Goal: Task Accomplishment & Management: Complete application form

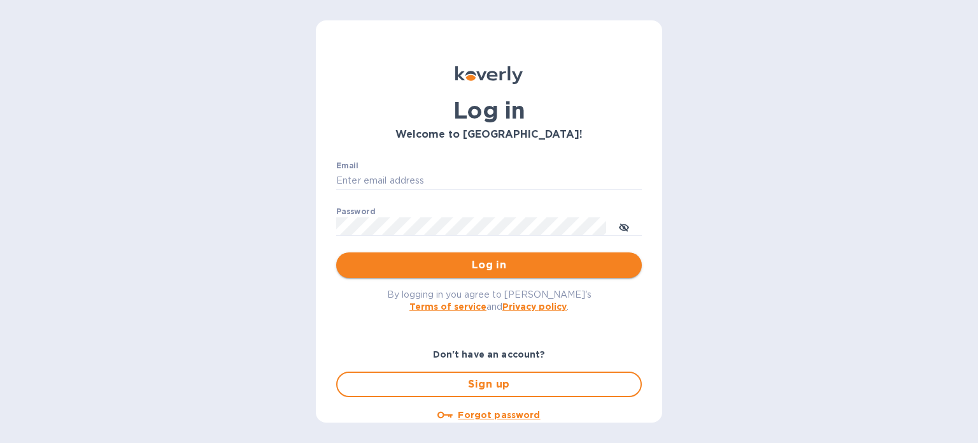
type input "suderson@remmy.in"
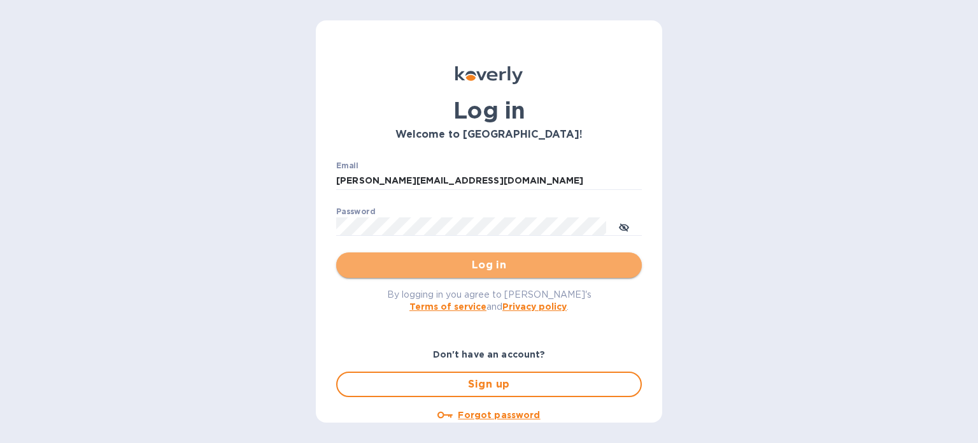
click at [492, 269] on span "Log in" at bounding box center [488, 264] width 285 height 15
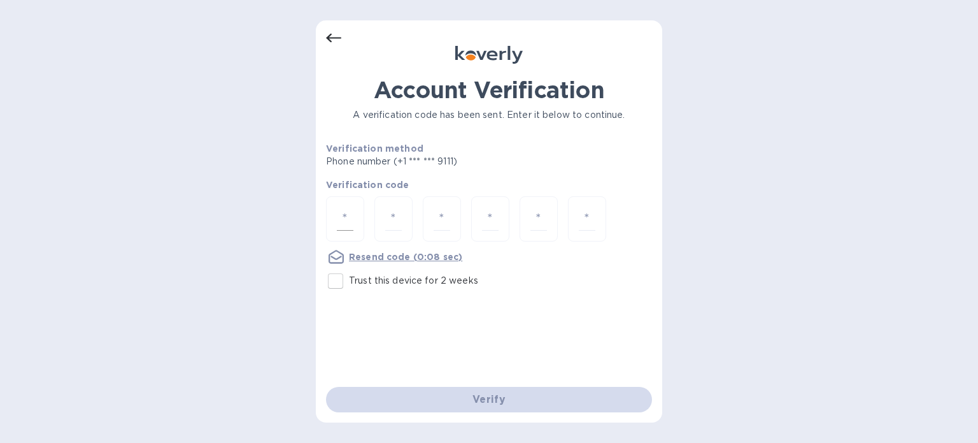
click at [344, 209] on input "number" at bounding box center [345, 219] width 17 height 24
click at [341, 281] on input "Trust this device for 2 weeks" at bounding box center [335, 280] width 27 height 27
checkbox input "true"
click at [352, 213] on input "number" at bounding box center [345, 219] width 17 height 24
type input "2"
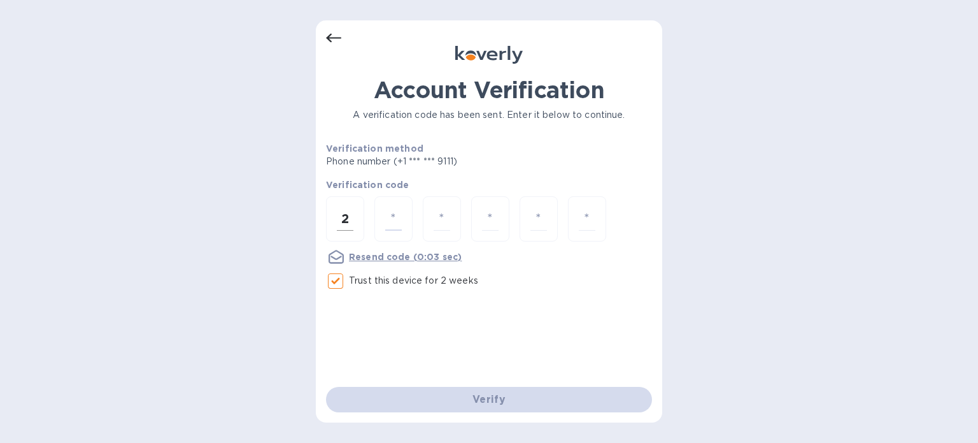
type input "6"
type input "3"
type input "4"
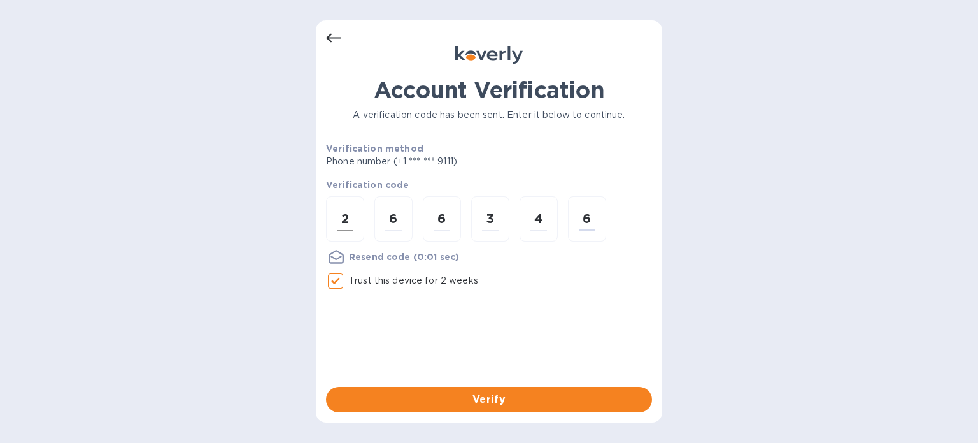
type input "6"
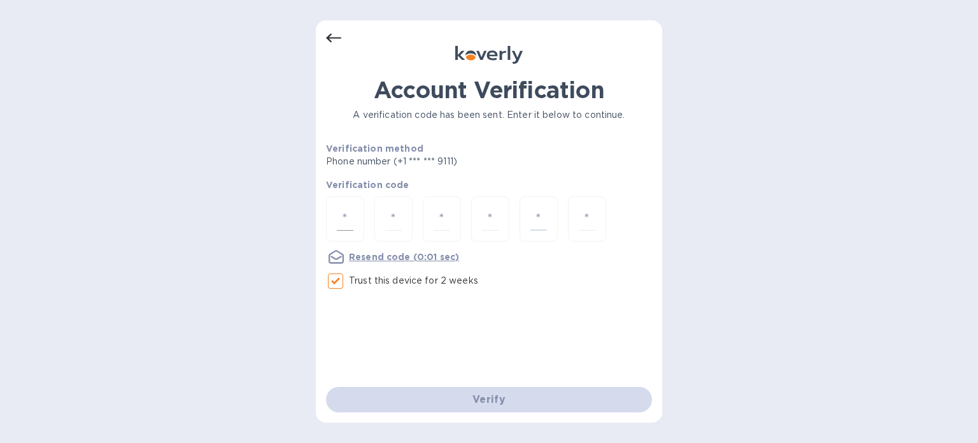
type input "3"
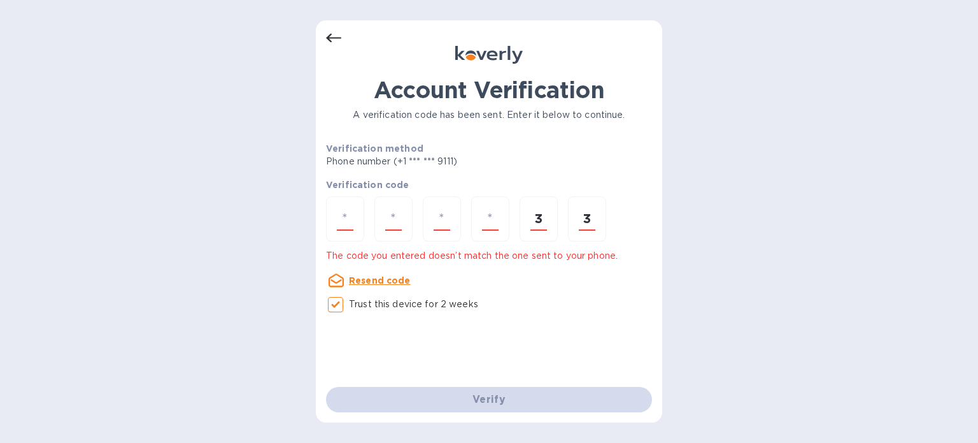
type input "3"
type input "2"
type input "6"
type input "3"
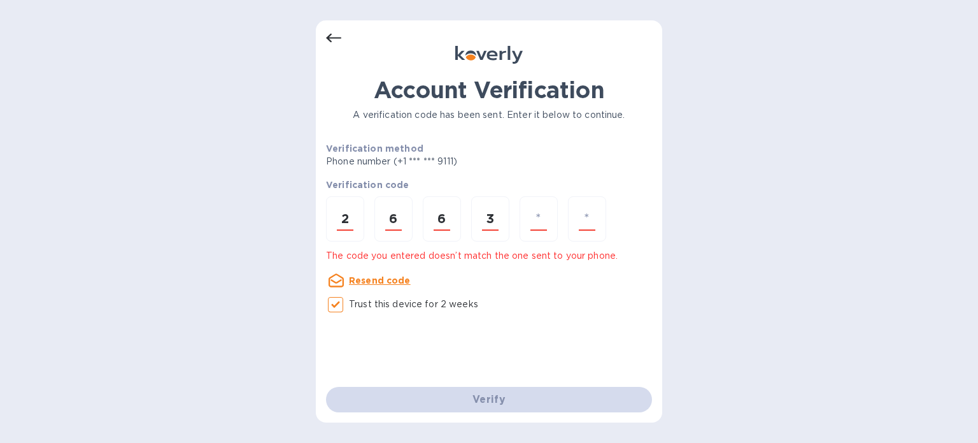
type input "4"
type input "3"
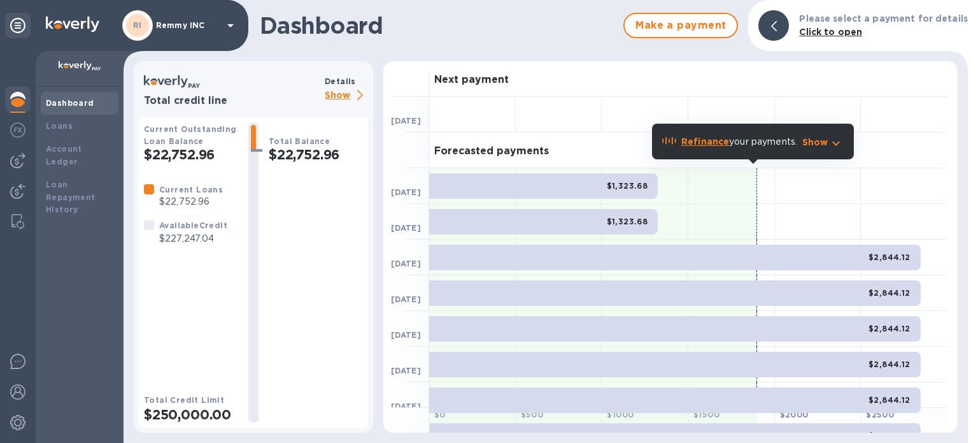
drag, startPoint x: 508, startPoint y: 190, endPoint x: 408, endPoint y: 322, distance: 164.9
drag, startPoint x: 408, startPoint y: 322, endPoint x: 77, endPoint y: 126, distance: 384.0
click at [81, 122] on div "Loans" at bounding box center [80, 126] width 68 height 13
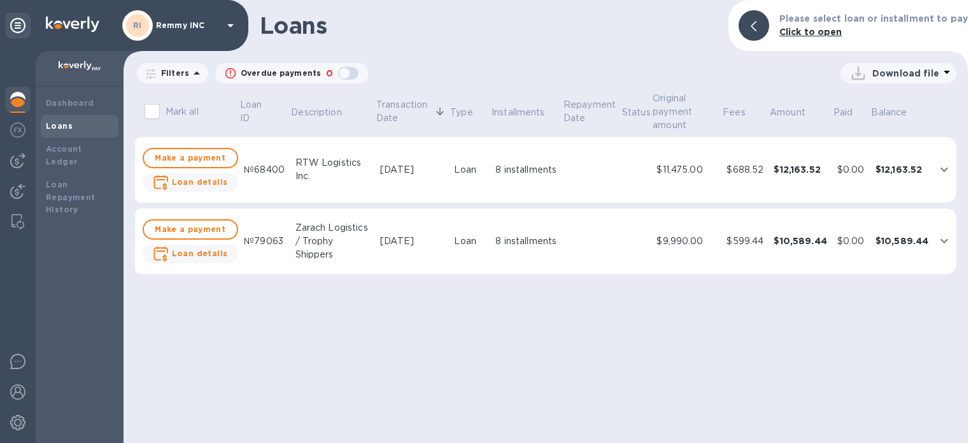
click at [872, 183] on td "$12,163.52" at bounding box center [903, 170] width 64 height 66
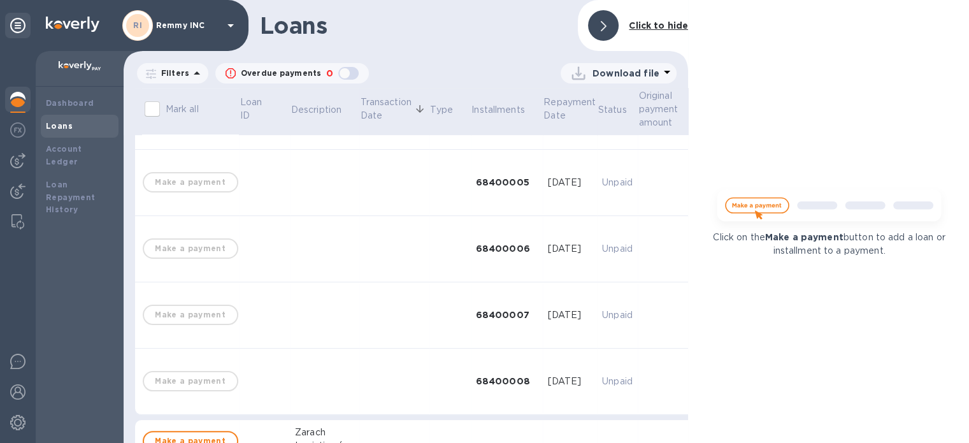
scroll to position [381, 0]
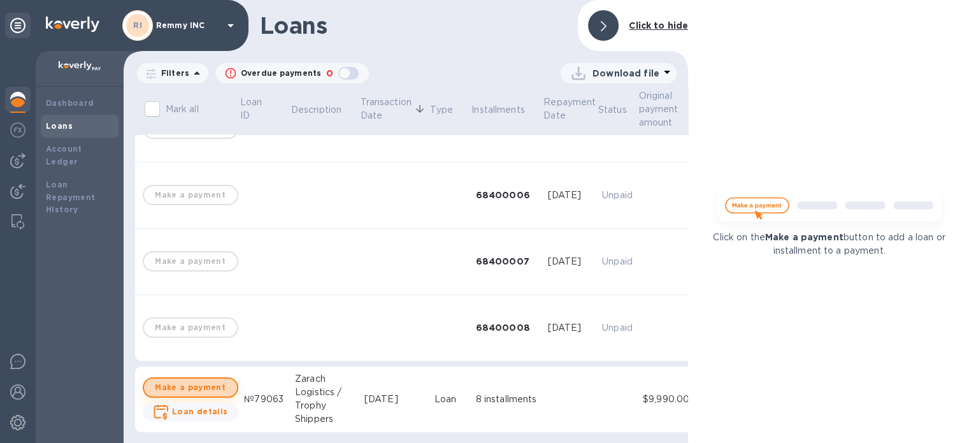
click at [198, 380] on span "Make a payment" at bounding box center [190, 387] width 73 height 15
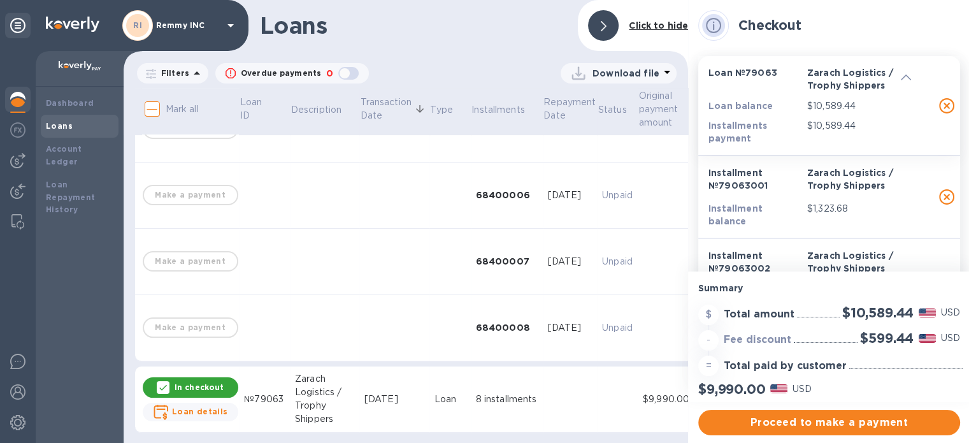
scroll to position [10, 0]
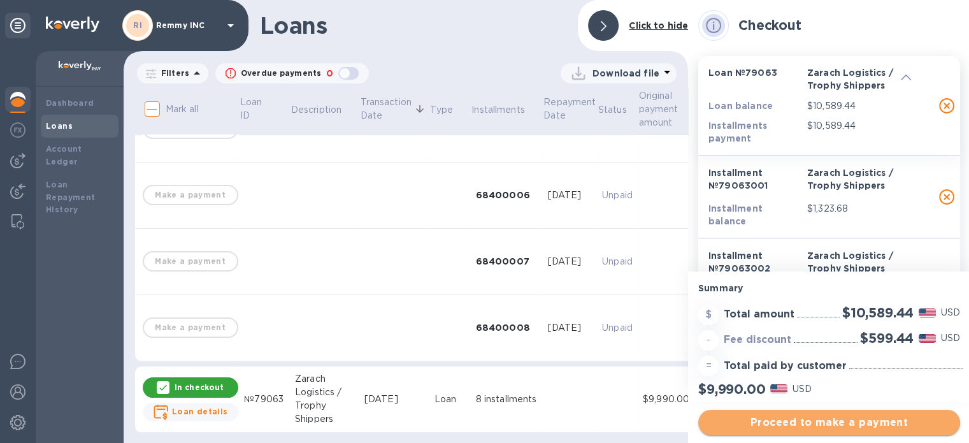
click at [814, 415] on span "Proceed to make a payment" at bounding box center [828, 422] width 241 height 15
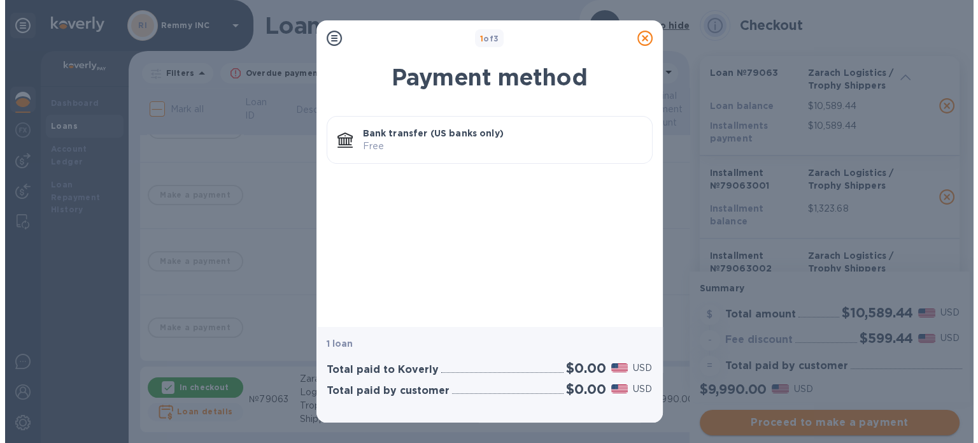
scroll to position [0, 0]
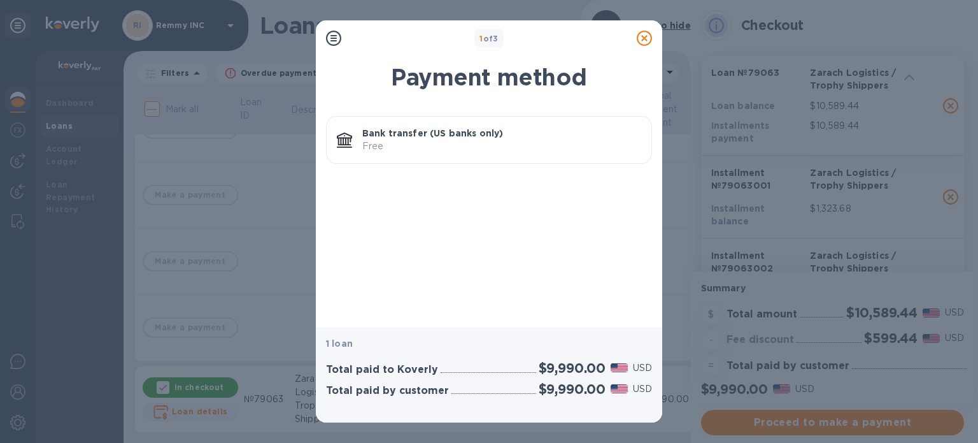
click at [512, 132] on p "Bank transfer (US banks only)" at bounding box center [501, 133] width 279 height 13
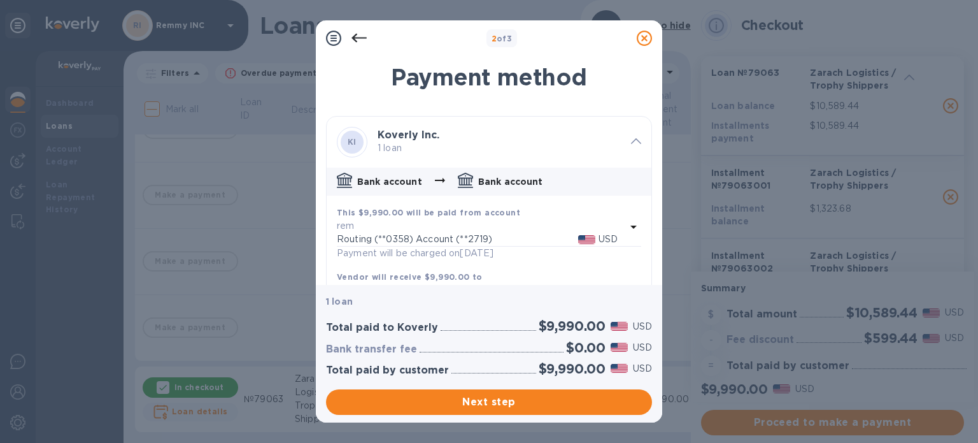
scroll to position [47, 0]
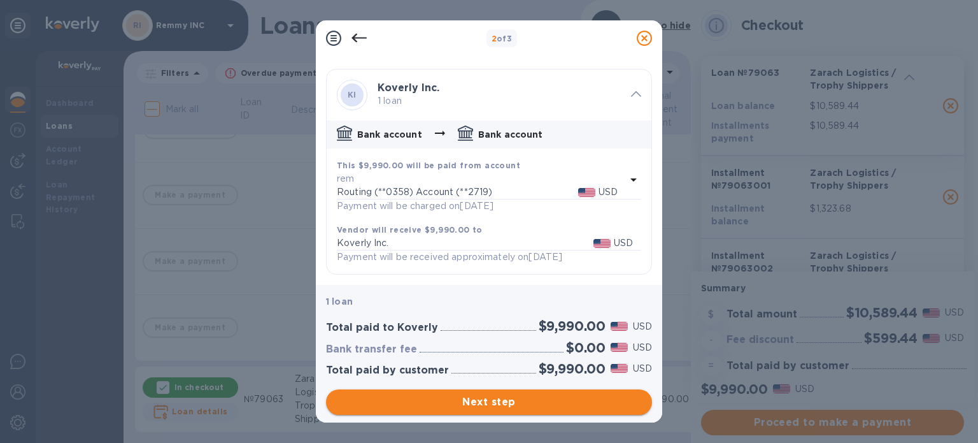
click at [519, 401] on span "Next step" at bounding box center [489, 401] width 306 height 15
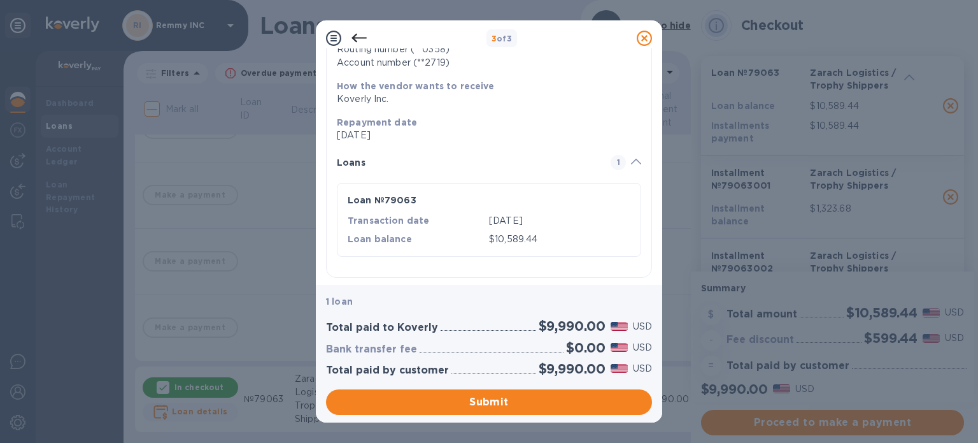
scroll to position [140, 0]
click at [504, 403] on span "Submit" at bounding box center [489, 401] width 306 height 15
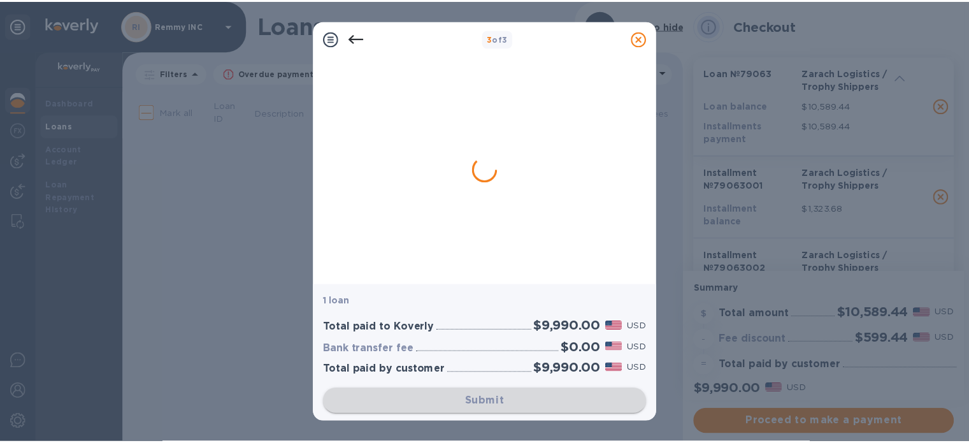
scroll to position [0, 0]
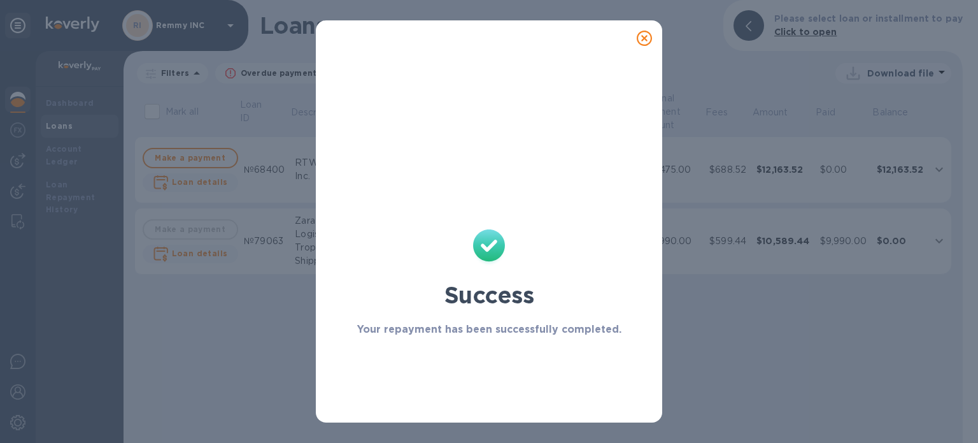
click at [639, 38] on icon at bounding box center [644, 38] width 15 height 15
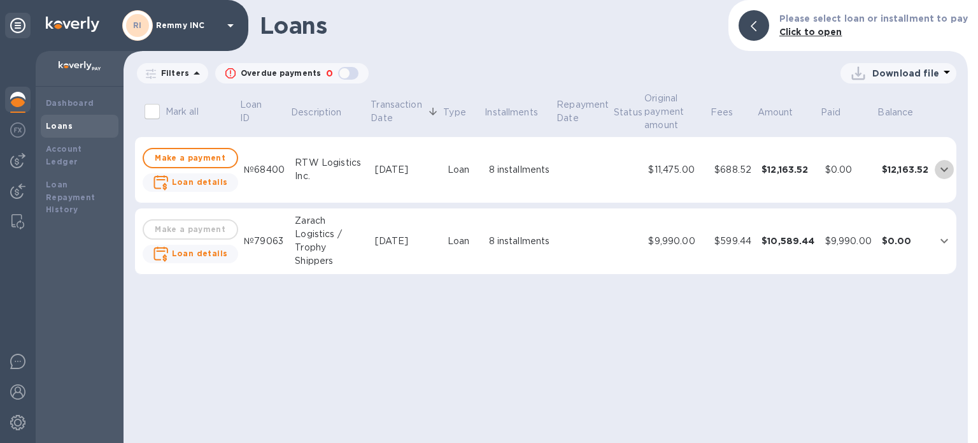
click at [941, 167] on icon "expand row" at bounding box center [945, 169] width 8 height 4
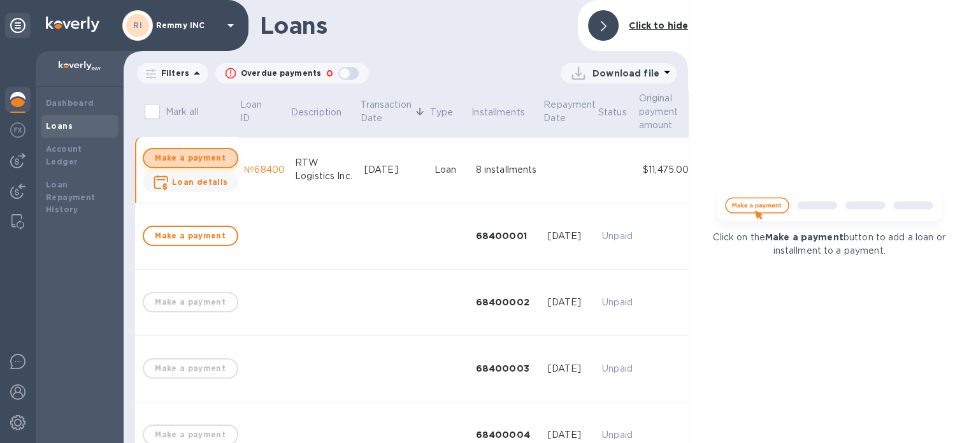
click at [204, 159] on span "Make a payment" at bounding box center [190, 157] width 73 height 15
checkbox input "true"
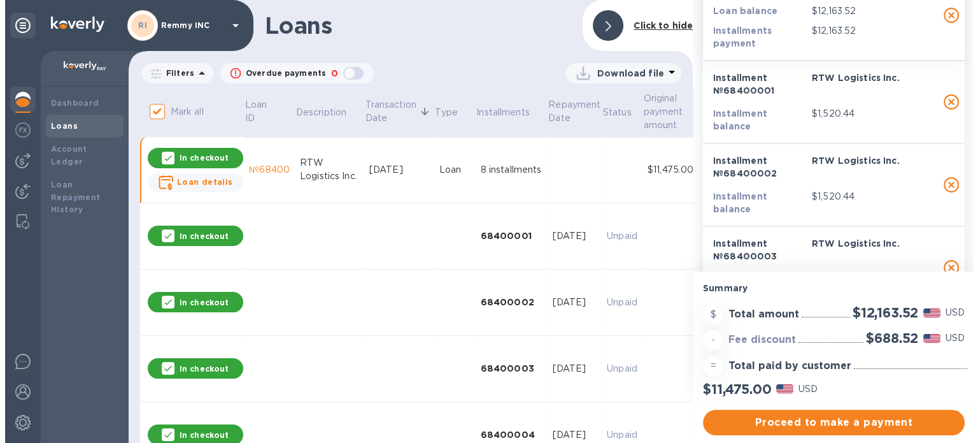
scroll to position [255, 0]
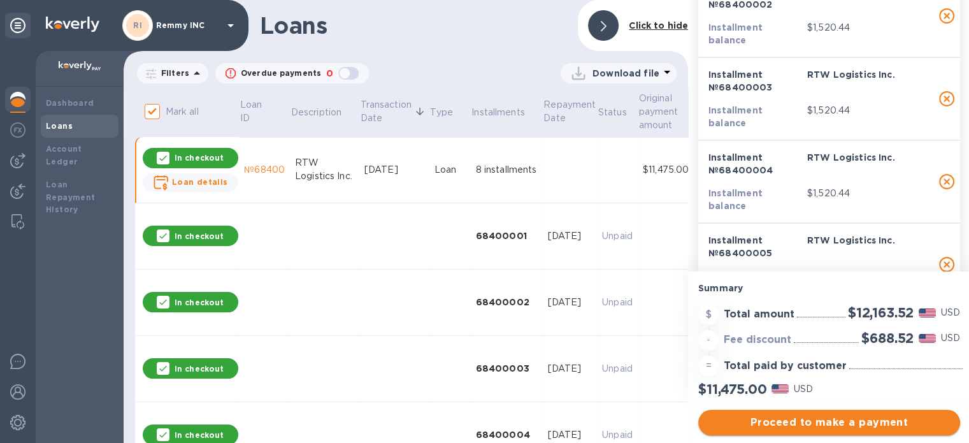
click at [795, 426] on span "Proceed to make a payment" at bounding box center [828, 422] width 241 height 15
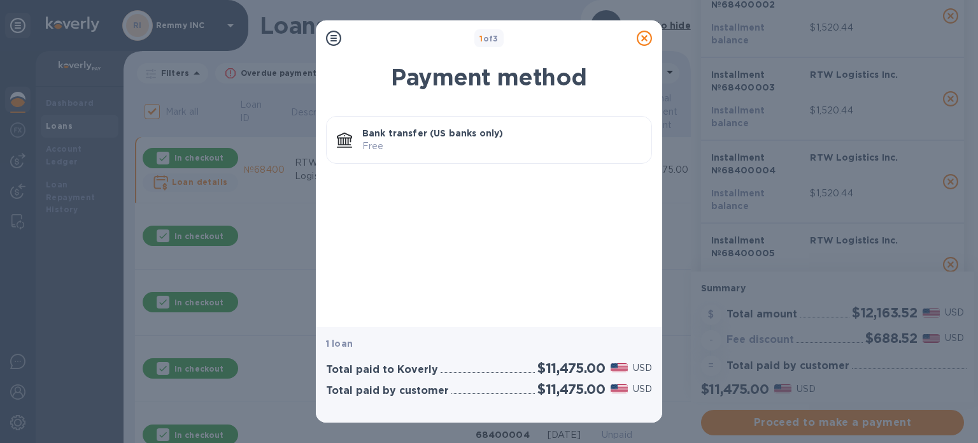
click at [500, 143] on p "Free" at bounding box center [501, 145] width 279 height 13
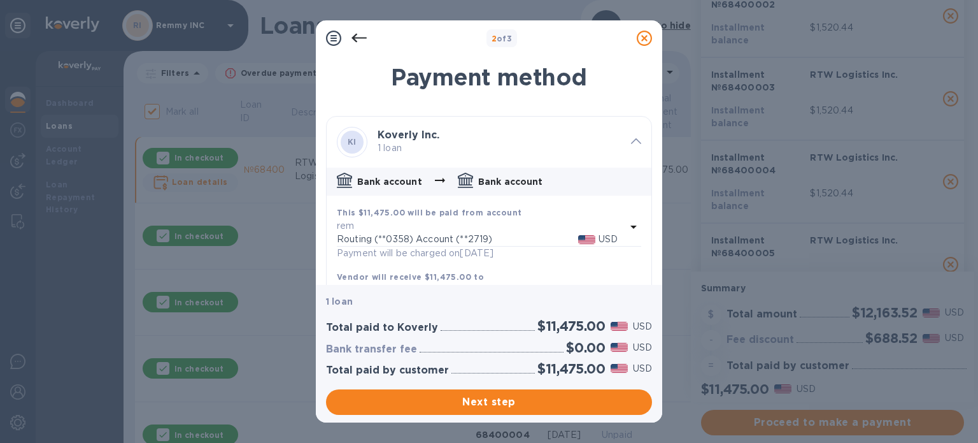
scroll to position [47, 0]
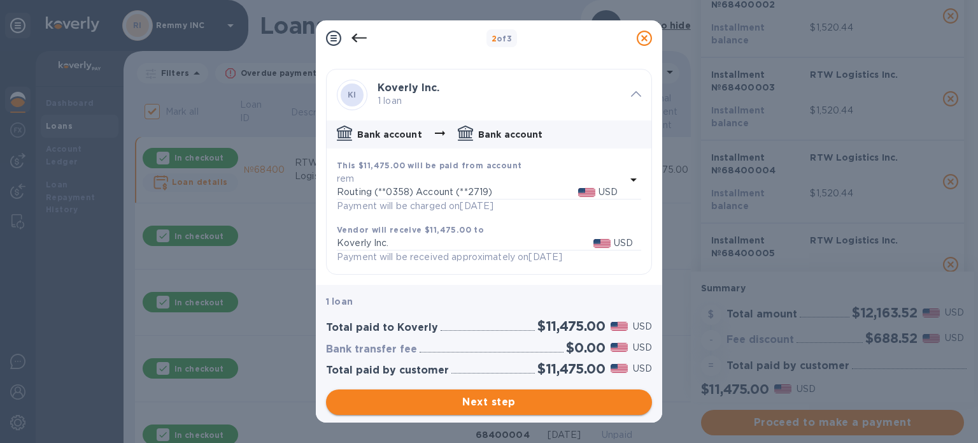
click at [502, 395] on span "Next step" at bounding box center [489, 401] width 306 height 15
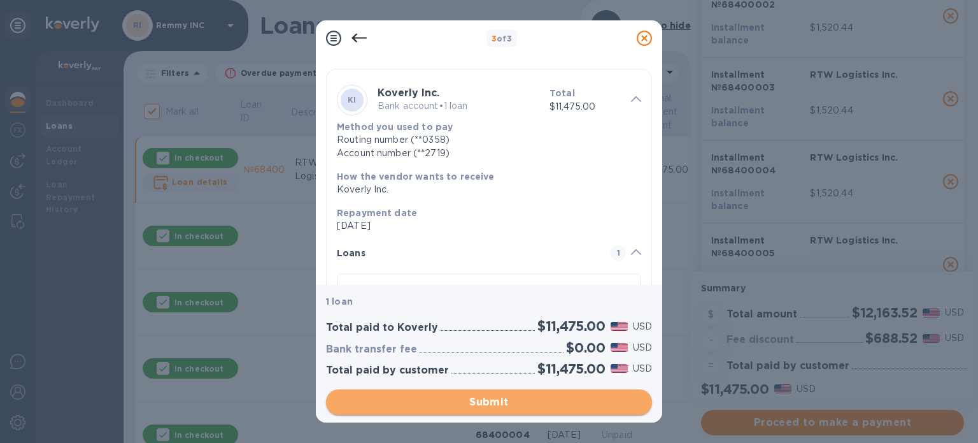
click at [502, 395] on span "Submit" at bounding box center [489, 401] width 306 height 15
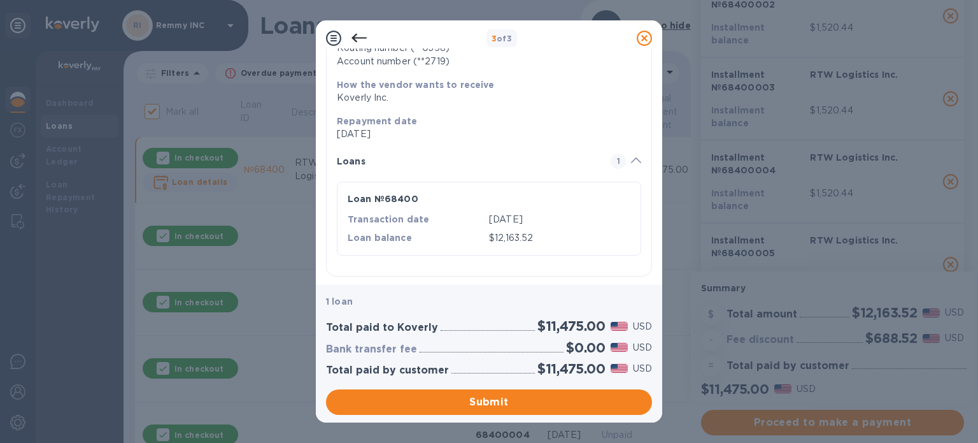
scroll to position [140, 0]
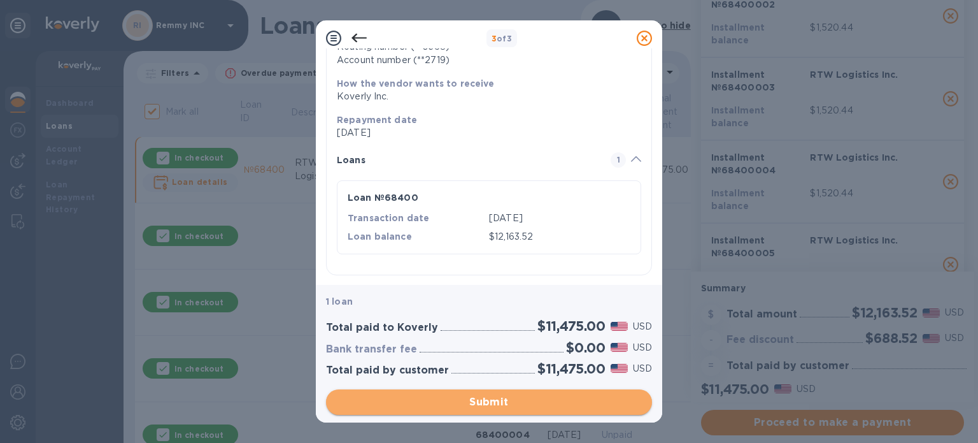
click at [487, 406] on span "Submit" at bounding box center [489, 401] width 306 height 15
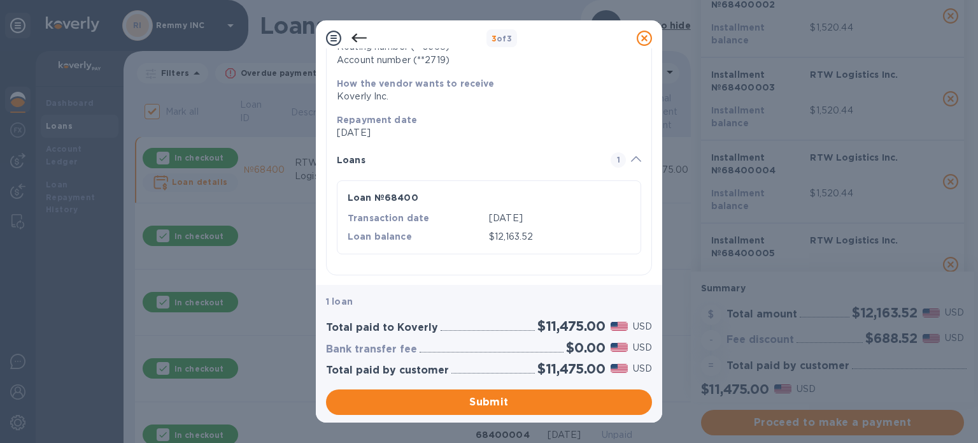
click at [645, 36] on icon at bounding box center [644, 38] width 15 height 15
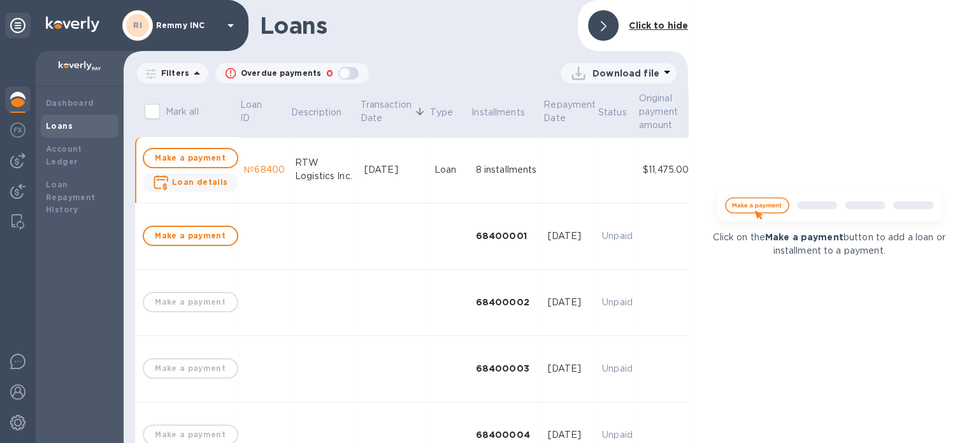
click at [59, 127] on b "Loans" at bounding box center [59, 126] width 27 height 10
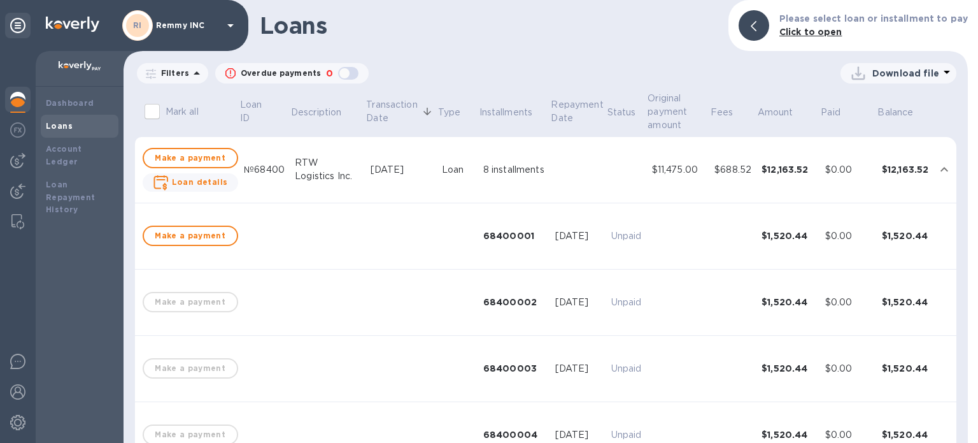
click at [940, 173] on icon "expand row" at bounding box center [944, 169] width 15 height 15
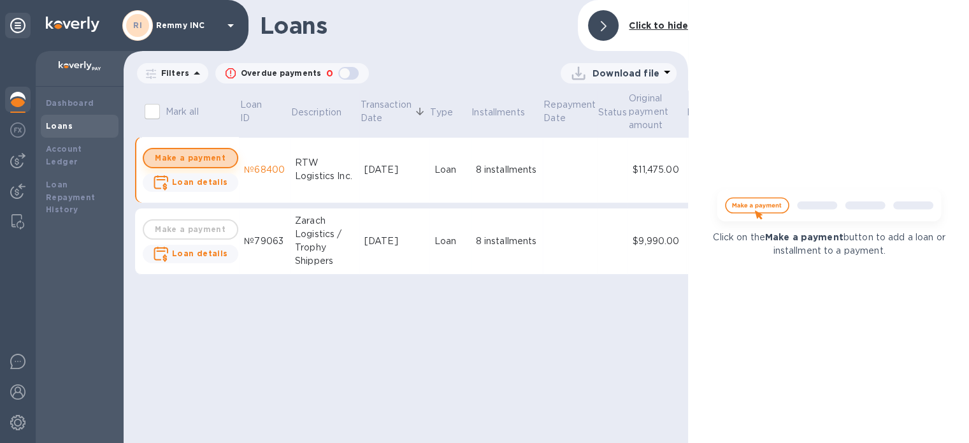
click at [208, 153] on span "Make a payment" at bounding box center [190, 157] width 73 height 15
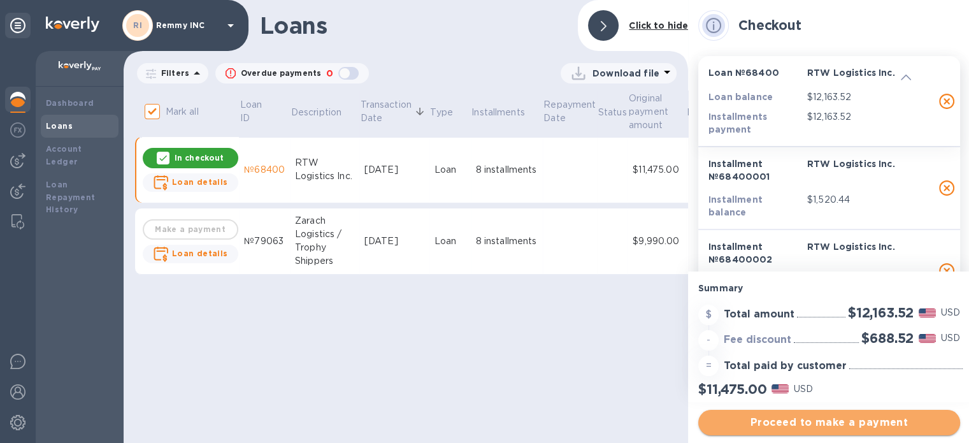
click at [818, 416] on span "Proceed to make a payment" at bounding box center [828, 422] width 241 height 15
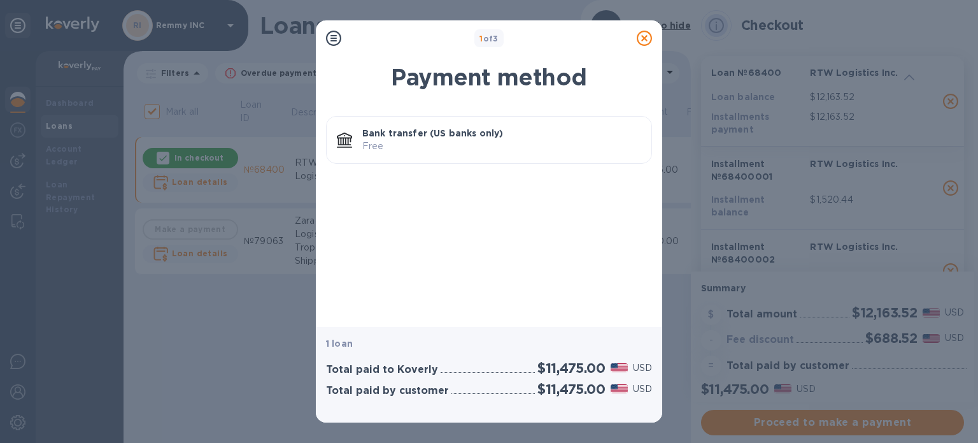
click at [494, 155] on div "Bank transfer (US banks only) Free" at bounding box center [501, 140] width 289 height 36
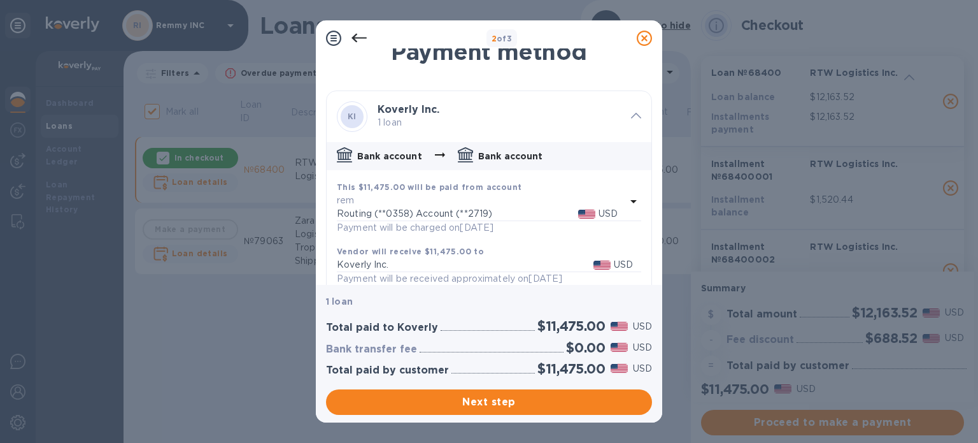
scroll to position [47, 0]
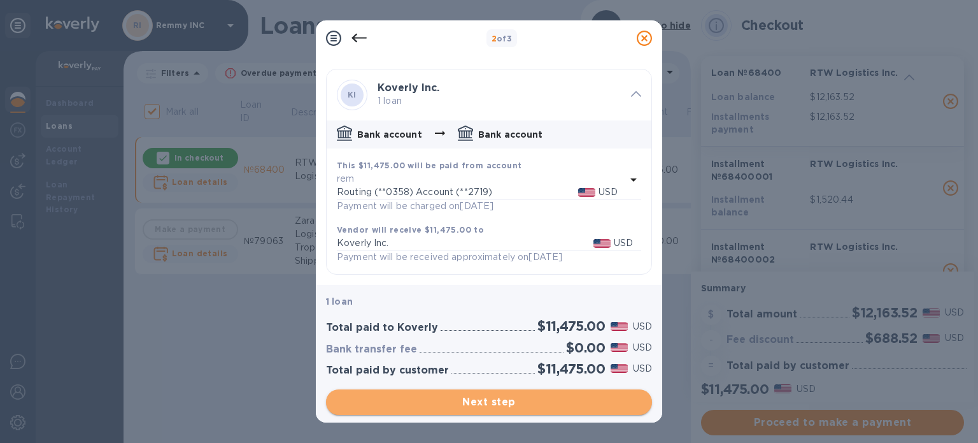
click at [525, 399] on span "Next step" at bounding box center [489, 401] width 306 height 15
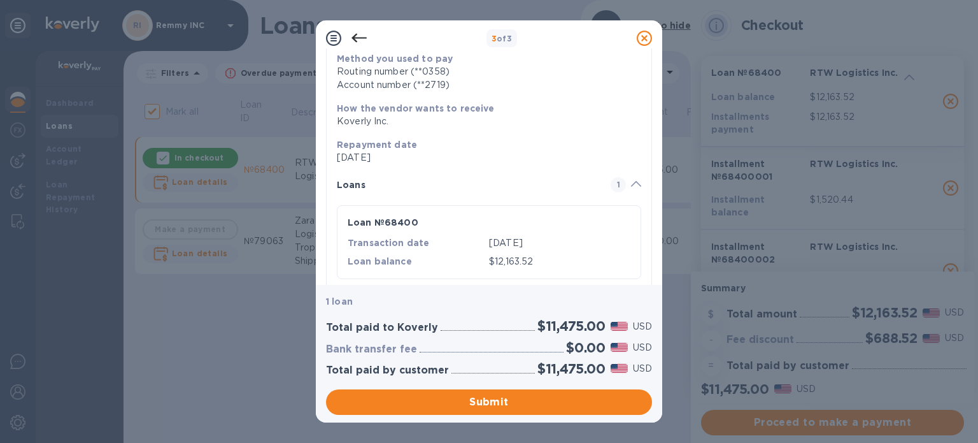
scroll to position [140, 0]
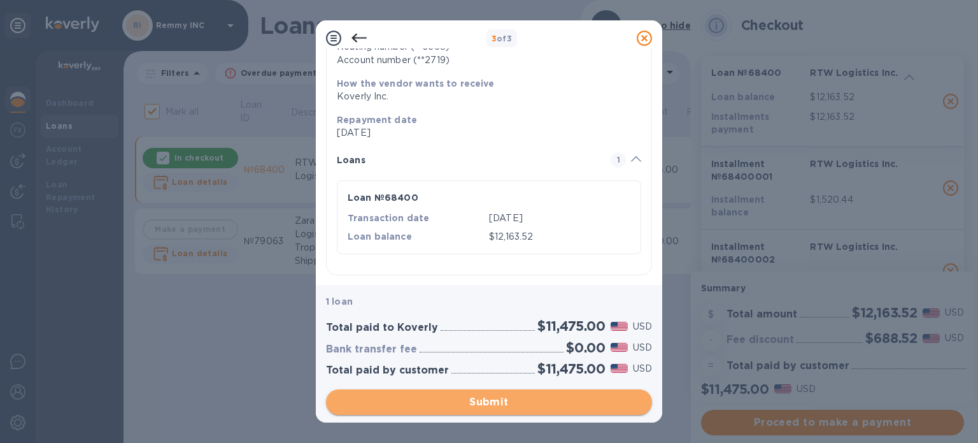
click at [485, 401] on span "Submit" at bounding box center [489, 401] width 306 height 15
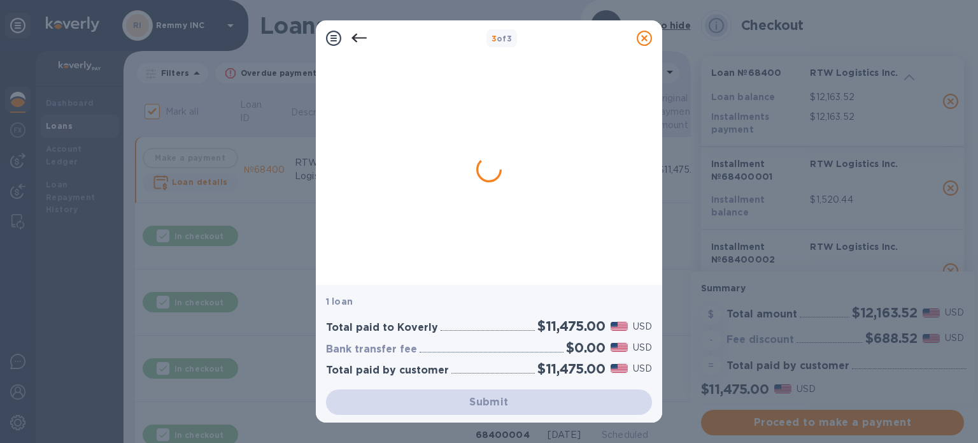
checkbox input "false"
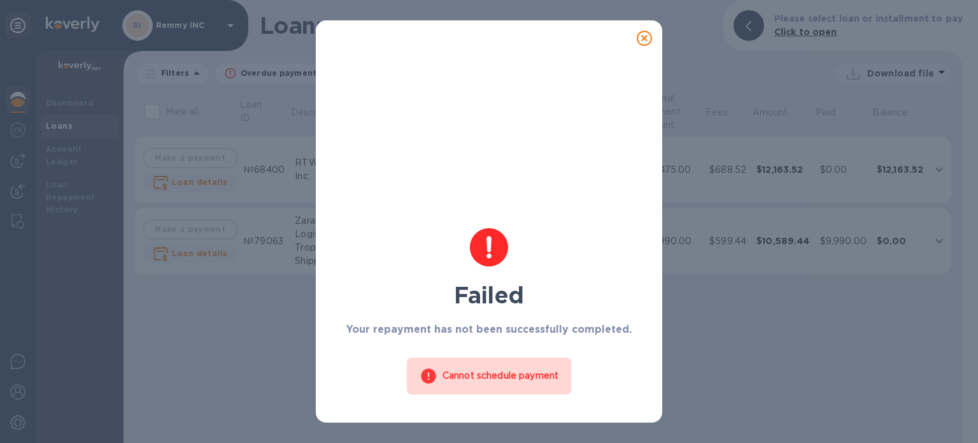
click at [641, 41] on icon at bounding box center [644, 38] width 15 height 15
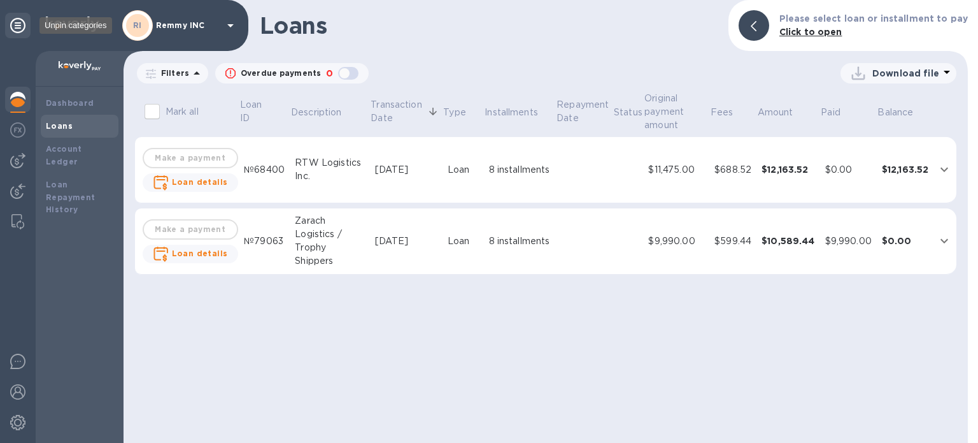
click at [24, 22] on icon at bounding box center [17, 25] width 15 height 15
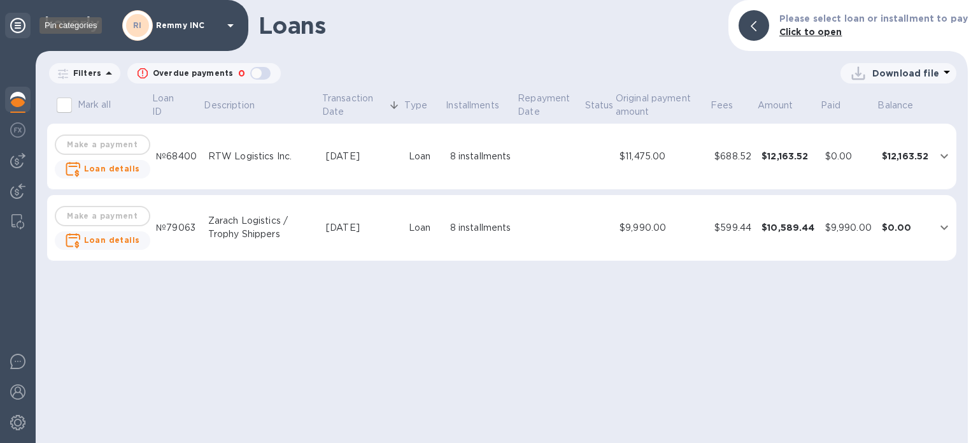
click at [24, 28] on icon at bounding box center [17, 25] width 15 height 15
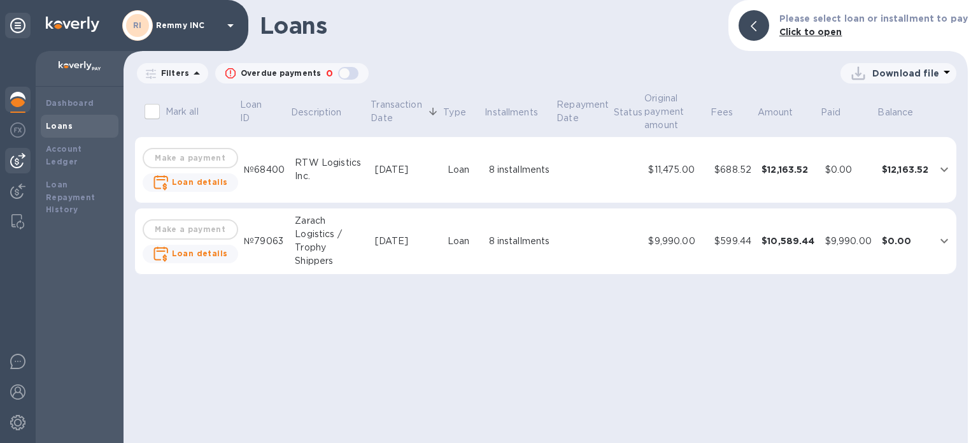
click at [27, 153] on div at bounding box center [17, 160] width 25 height 25
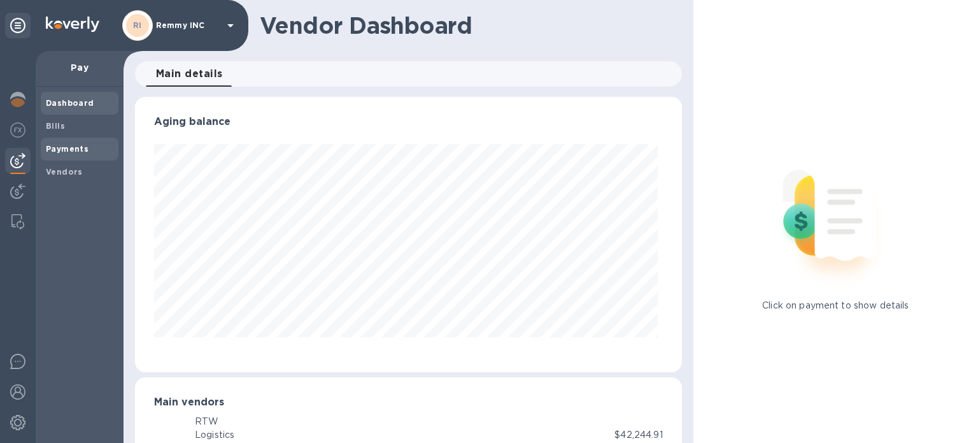
click at [68, 148] on b "Payments" at bounding box center [67, 149] width 43 height 10
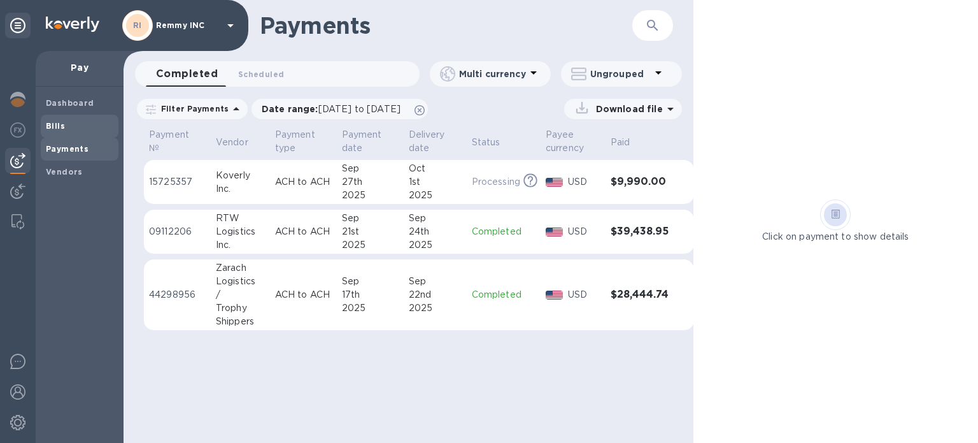
click at [63, 121] on b "Bills" at bounding box center [55, 126] width 19 height 10
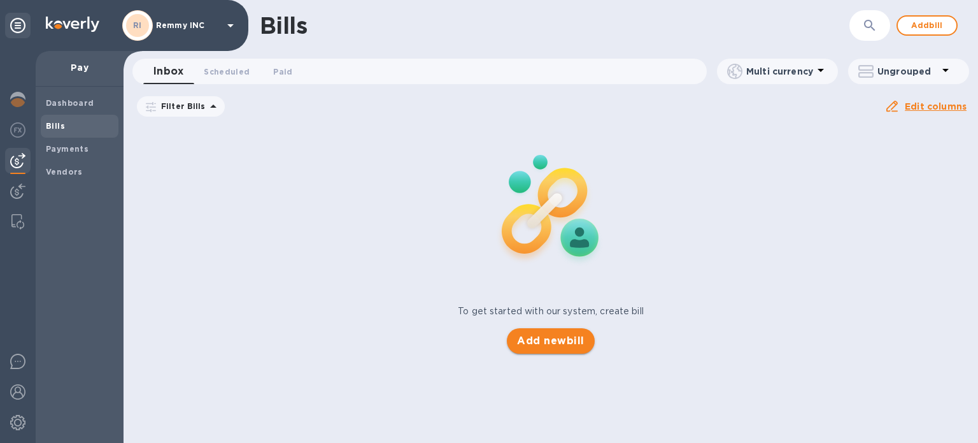
click at [527, 338] on span "Add new bill" at bounding box center [550, 340] width 67 height 15
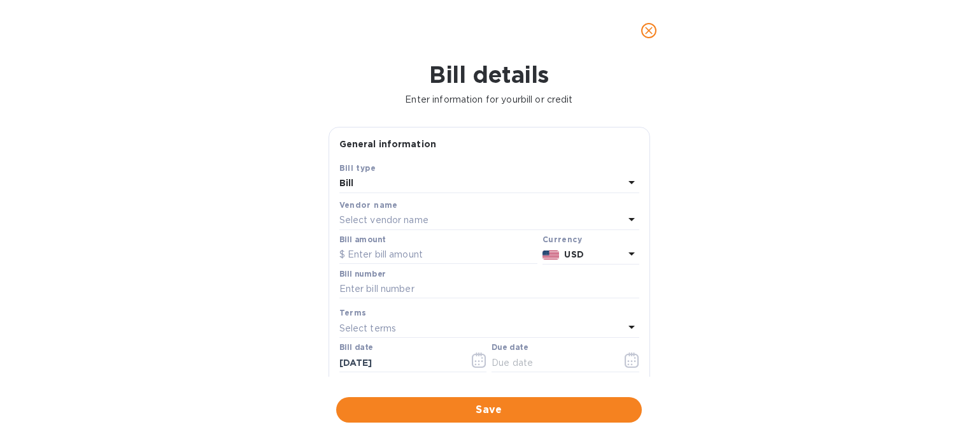
click at [408, 215] on p "Select vendor name" at bounding box center [383, 219] width 89 height 13
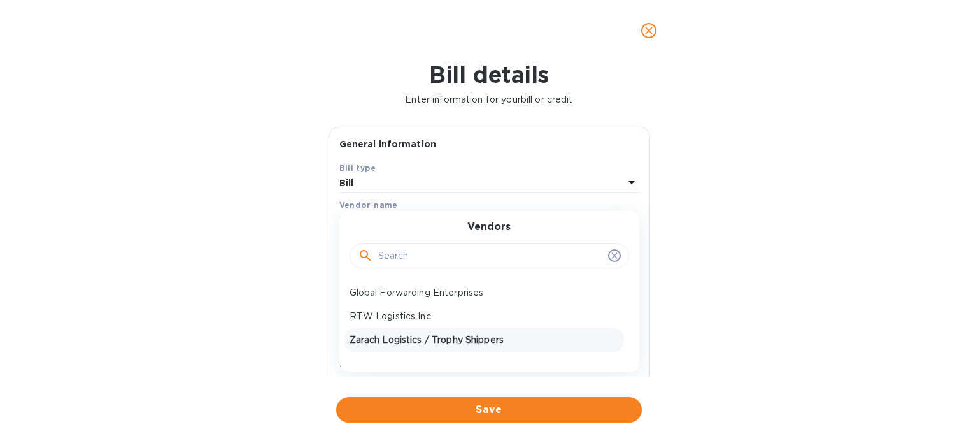
click at [410, 333] on p "Zarach Logistics / Trophy Shippers" at bounding box center [484, 339] width 269 height 13
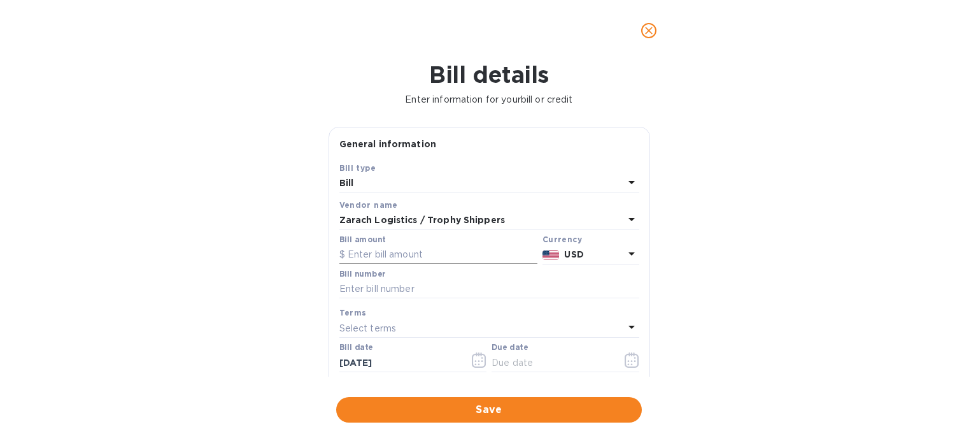
click at [386, 254] on input "text" at bounding box center [438, 254] width 198 height 19
paste input "10,333.81"
type input "10,333.81"
click at [436, 290] on input "text" at bounding box center [489, 289] width 300 height 19
paste input "S00049071"
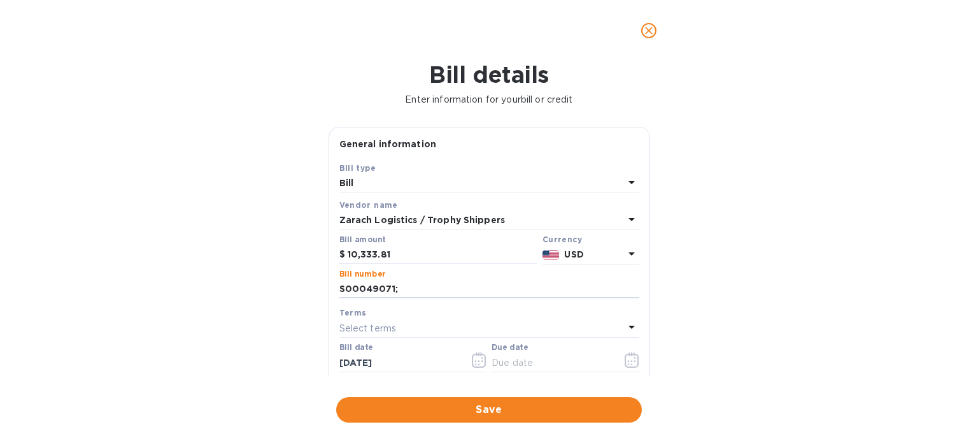
paste input "S00048731"
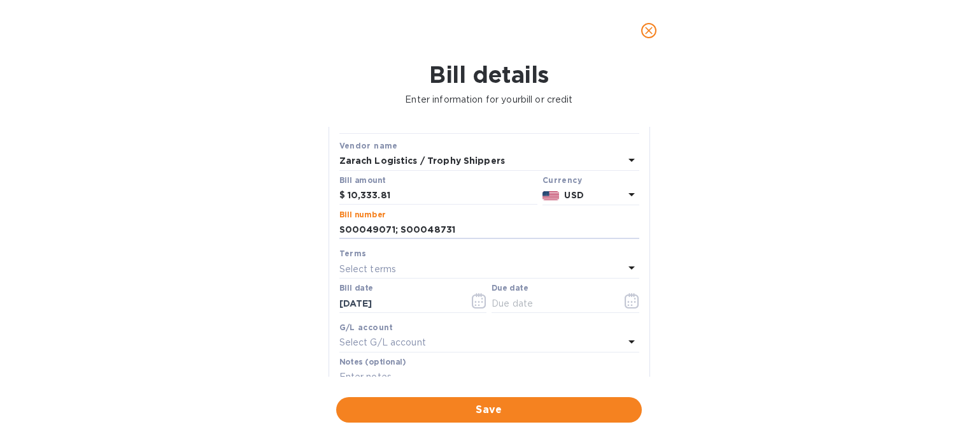
scroll to position [127, 0]
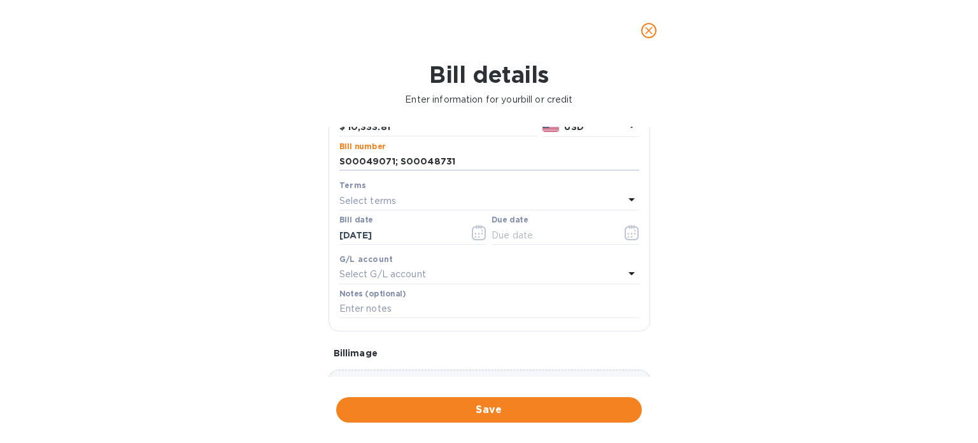
type input "S00049071; S00048731"
click at [408, 201] on div "Select terms" at bounding box center [481, 201] width 285 height 18
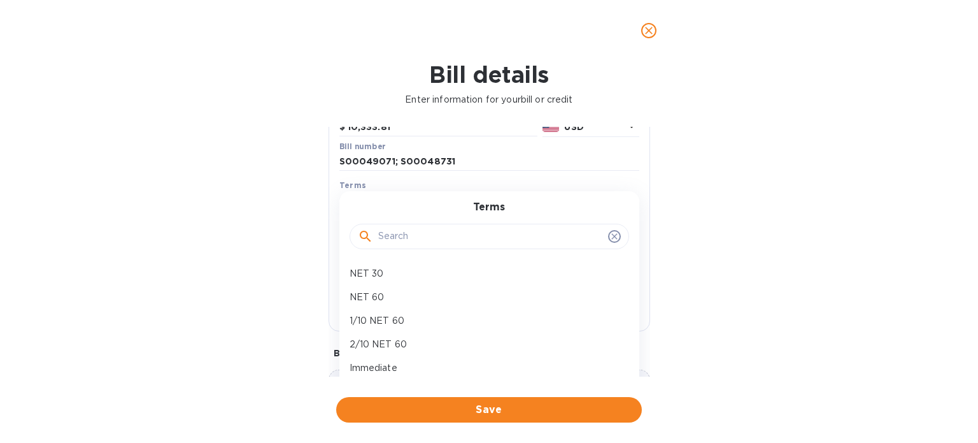
click at [389, 381] on div "Bill details Enter information for your bill or credit General information Save…" at bounding box center [489, 251] width 978 height 381
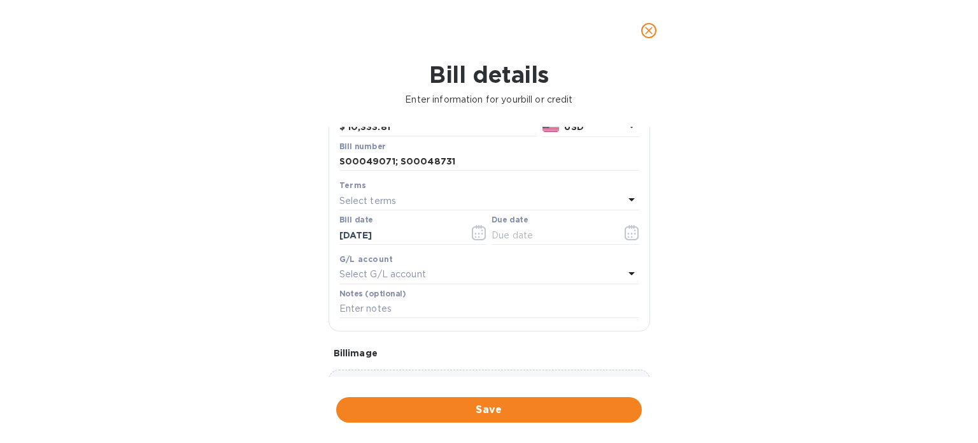
click at [406, 202] on div "Select terms" at bounding box center [481, 201] width 285 height 18
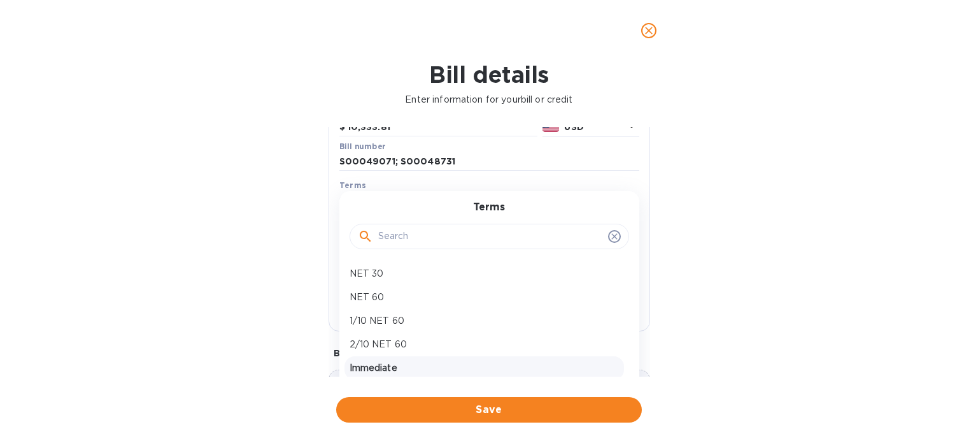
click at [396, 361] on p "Immediate" at bounding box center [484, 367] width 269 height 13
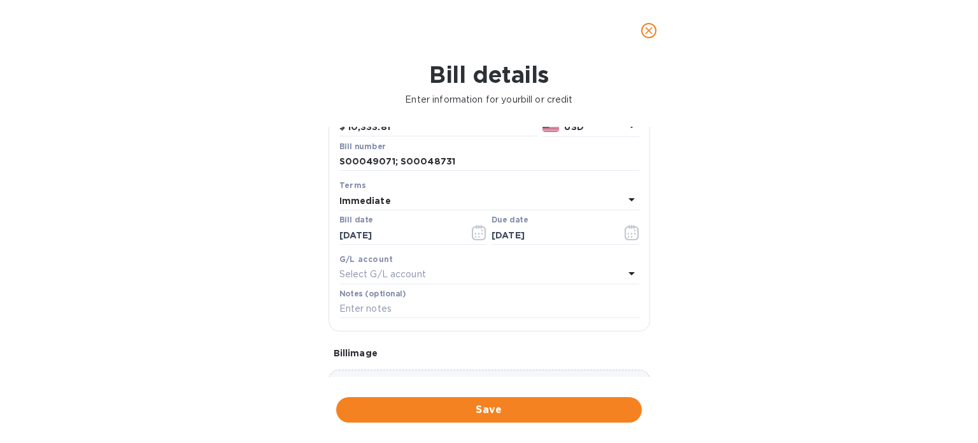
type input "[DATE]"
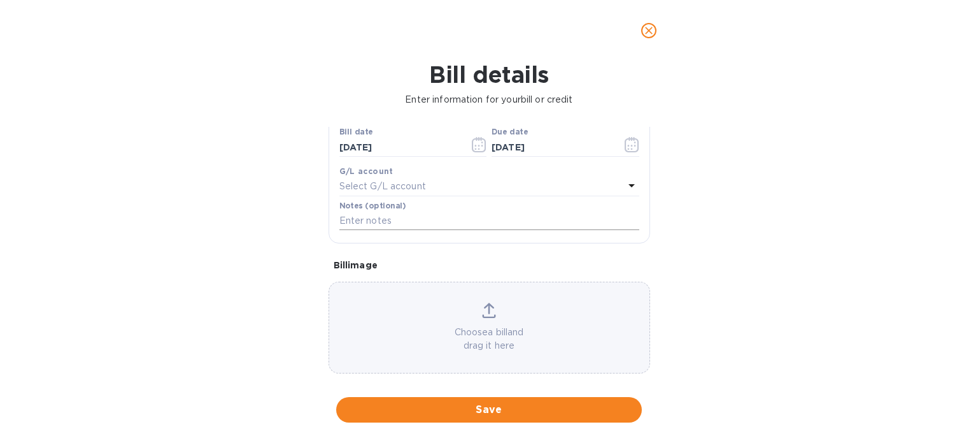
scroll to position [229, 0]
click at [443, 178] on div "Select G/L account" at bounding box center [481, 175] width 285 height 18
click at [227, 202] on div "Bill details Enter information for your bill or credit General information Save…" at bounding box center [489, 251] width 978 height 381
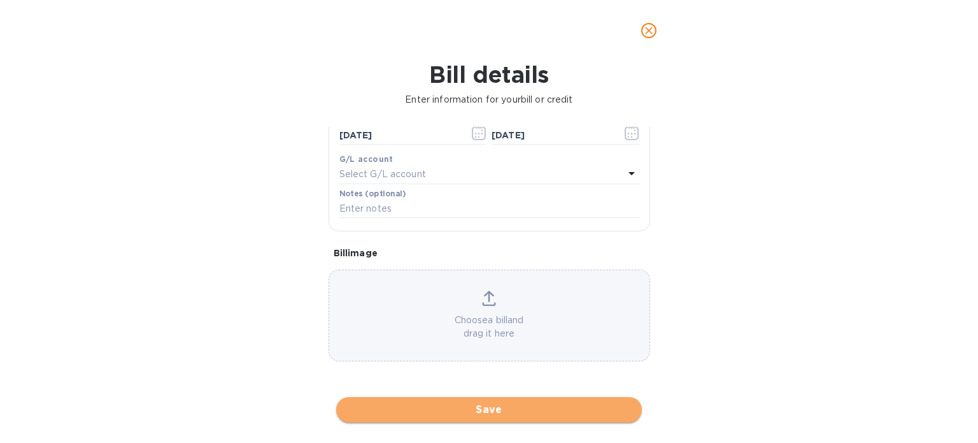
click at [436, 413] on span "Save" at bounding box center [488, 409] width 285 height 15
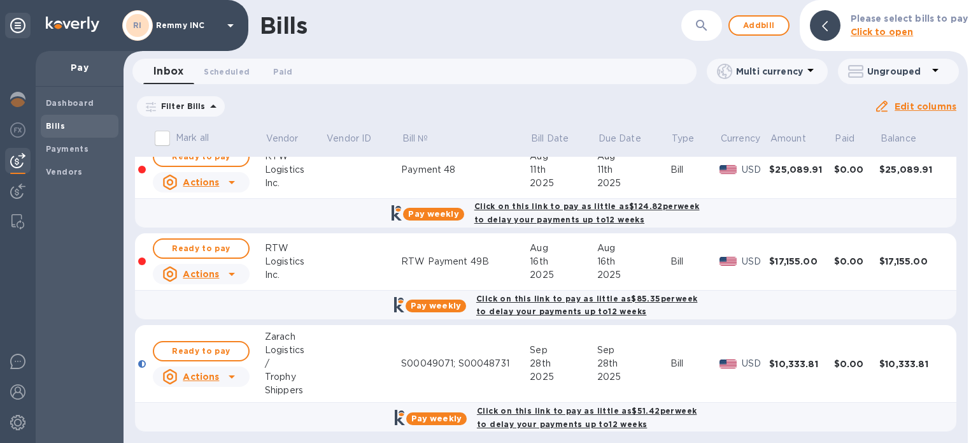
scroll to position [20, 0]
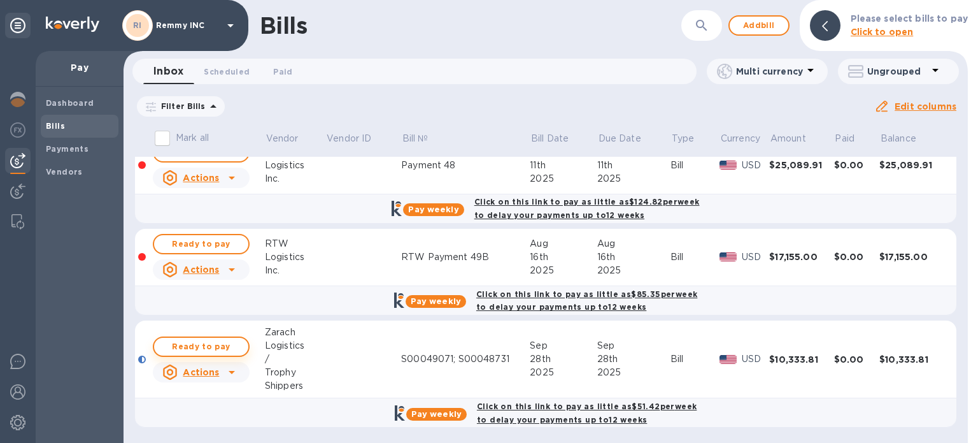
click at [224, 348] on span "Ready to pay" at bounding box center [201, 346] width 74 height 15
click at [213, 343] on span "Ready to pay" at bounding box center [201, 346] width 74 height 15
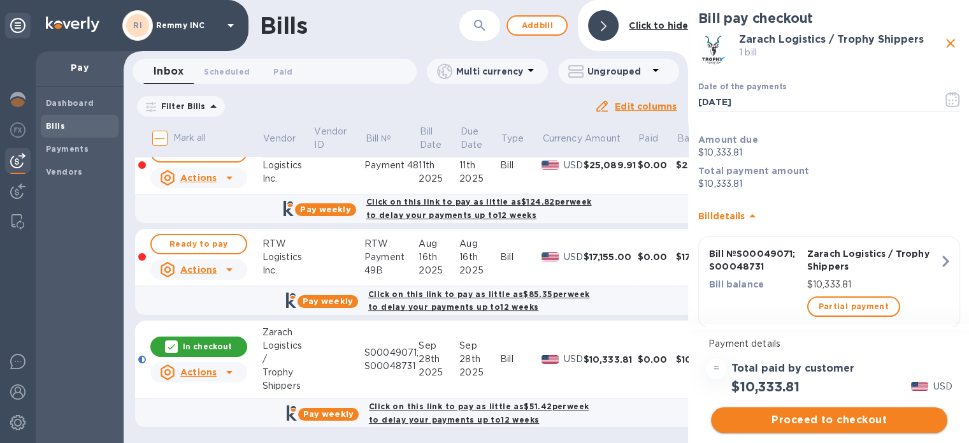
click at [773, 411] on button "Proceed to checkout" at bounding box center [829, 419] width 236 height 25
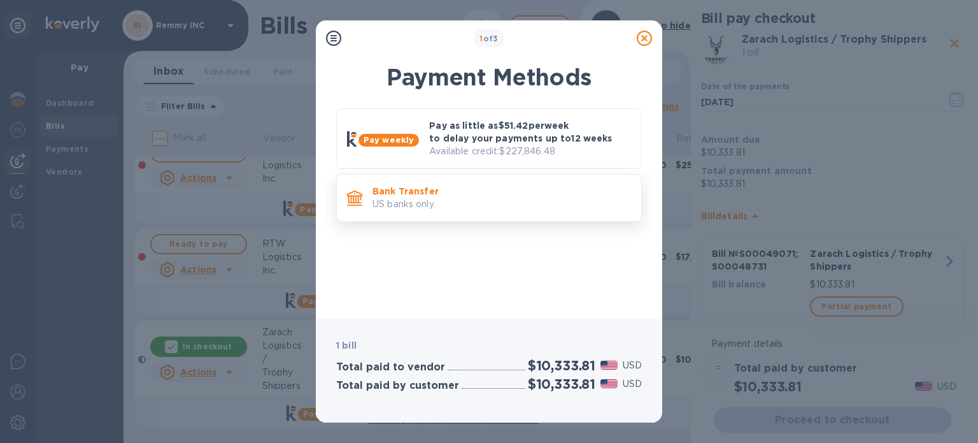
click at [560, 207] on p "US banks only." at bounding box center [502, 203] width 259 height 13
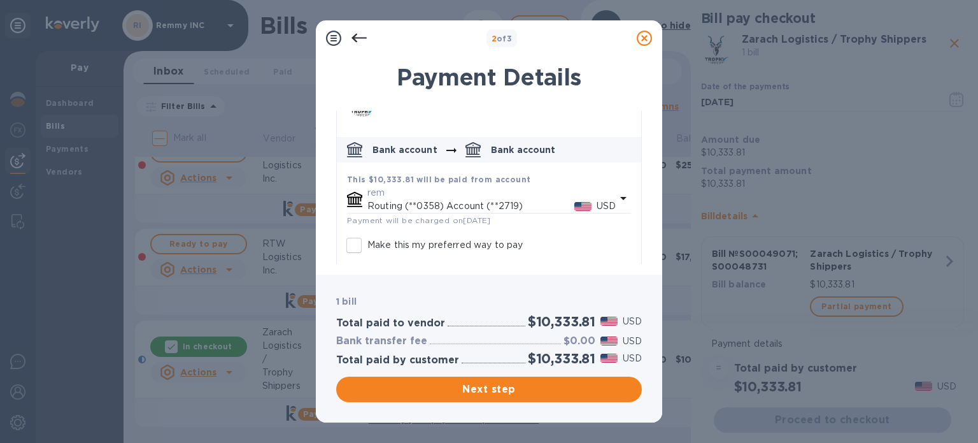
scroll to position [64, 0]
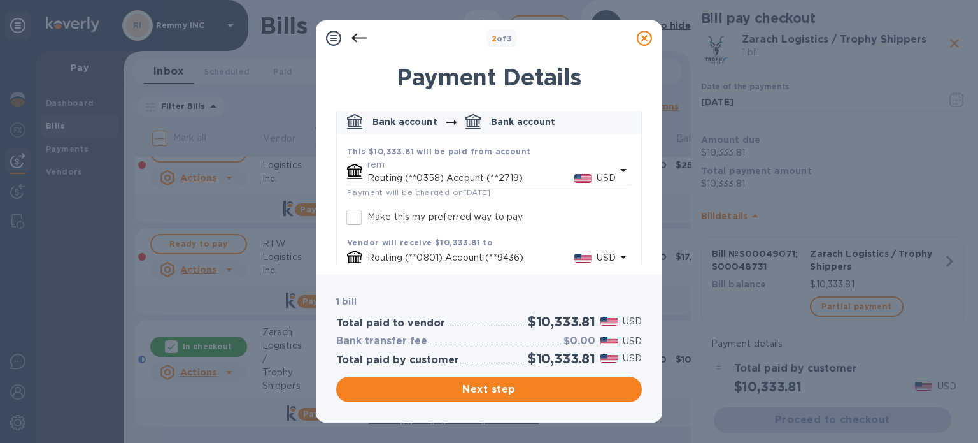
click at [616, 171] on icon "default-method" at bounding box center [623, 169] width 15 height 15
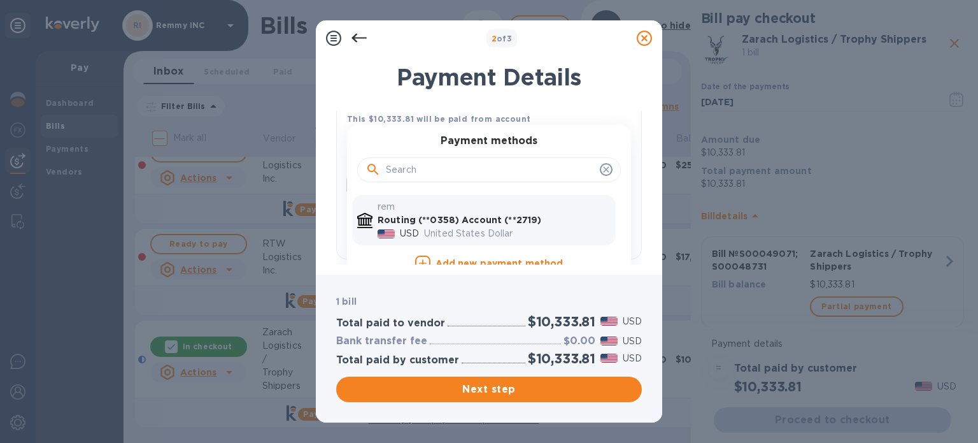
scroll to position [112, 0]
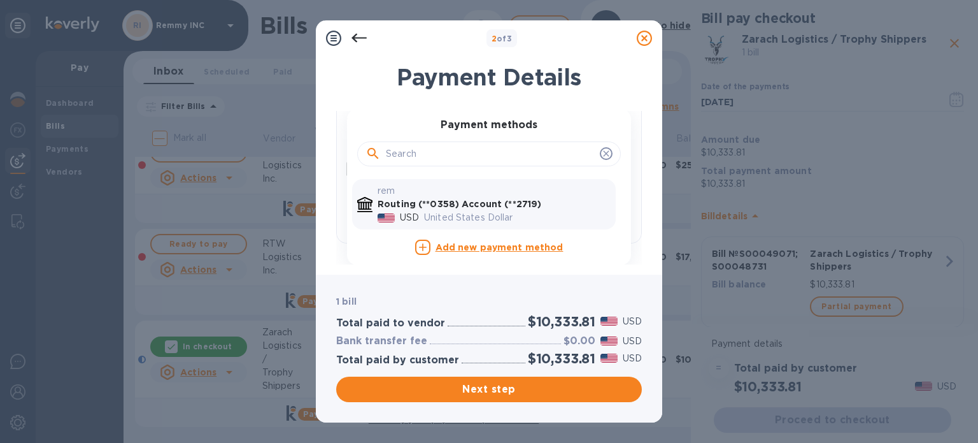
click at [604, 150] on icon "default-method" at bounding box center [606, 153] width 10 height 10
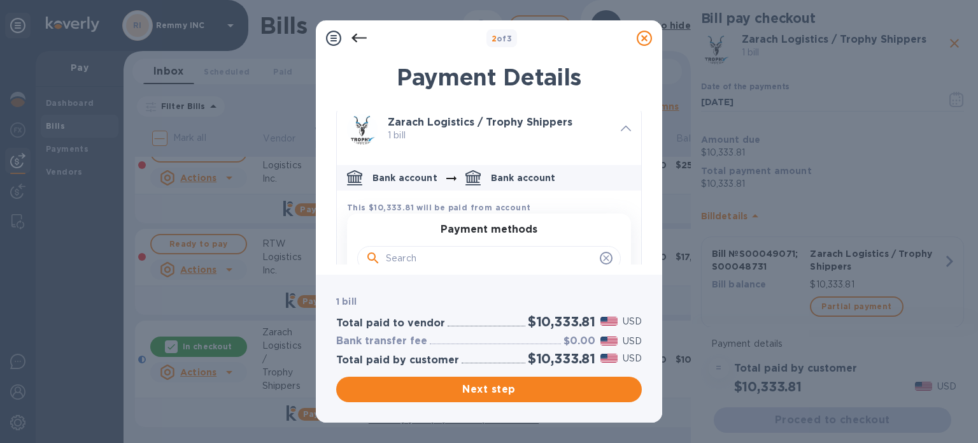
scroll to position [0, 0]
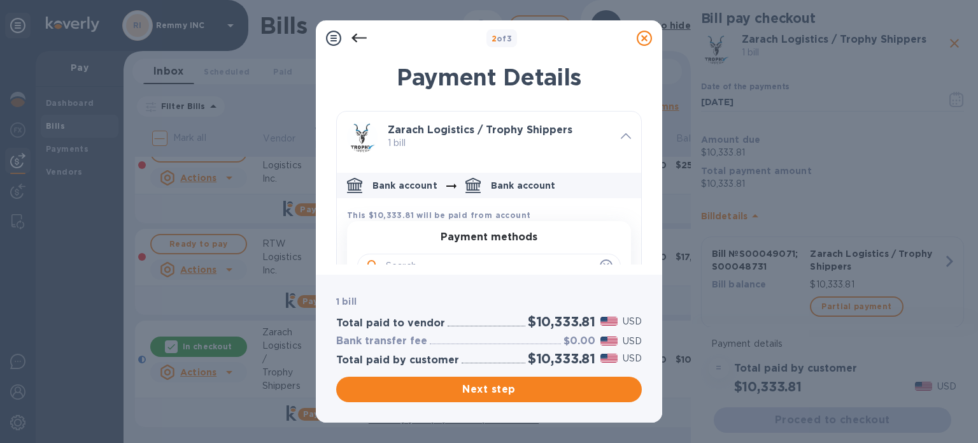
click at [622, 136] on icon at bounding box center [626, 136] width 10 height 6
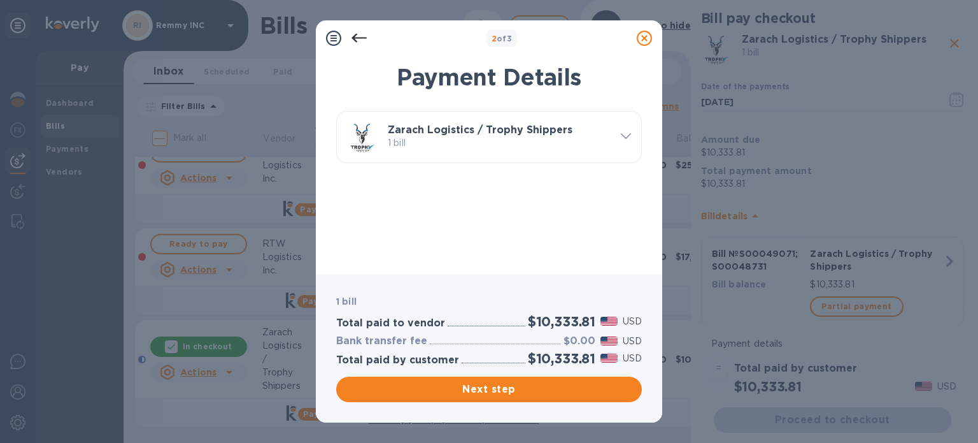
click at [573, 145] on p "1 bill" at bounding box center [499, 142] width 223 height 13
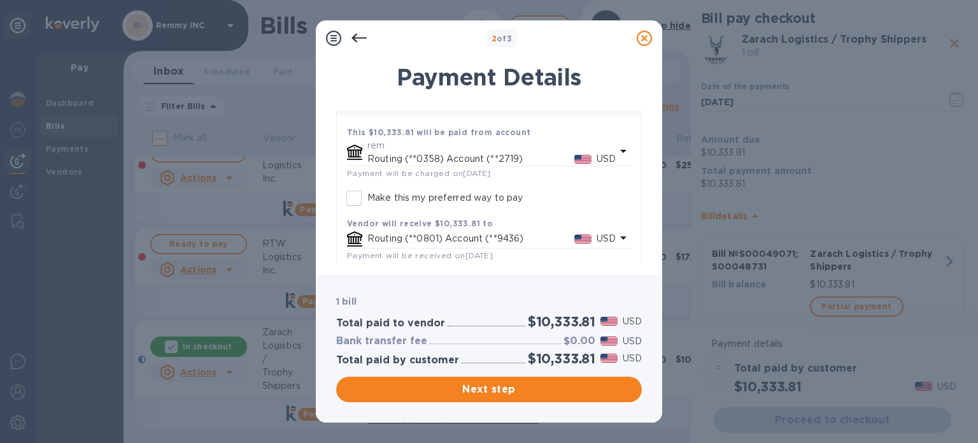
scroll to position [92, 0]
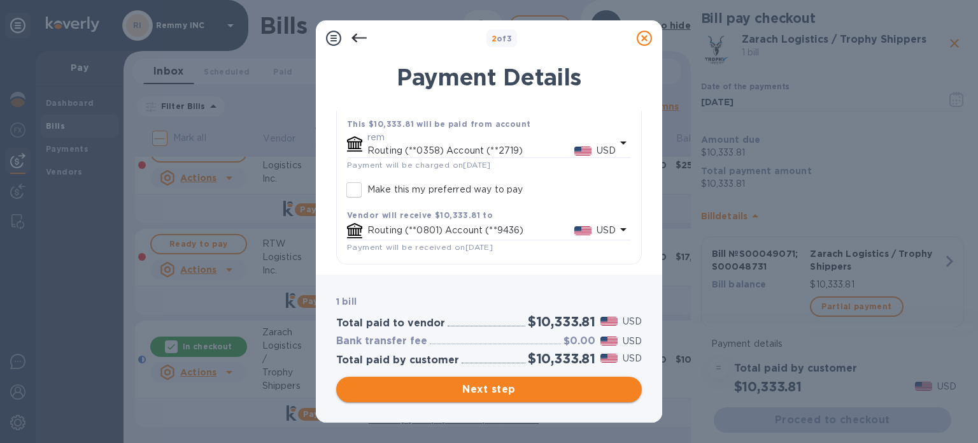
click at [509, 393] on span "Next step" at bounding box center [488, 388] width 285 height 15
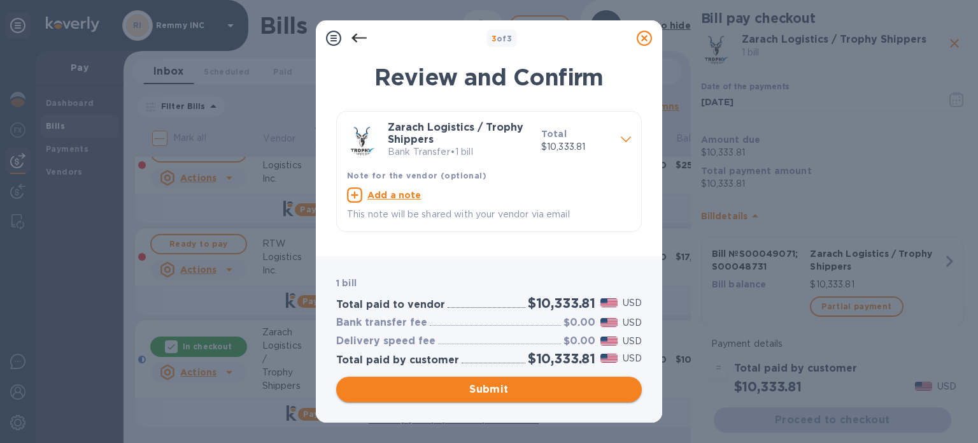
click at [519, 387] on span "Submit" at bounding box center [488, 388] width 285 height 15
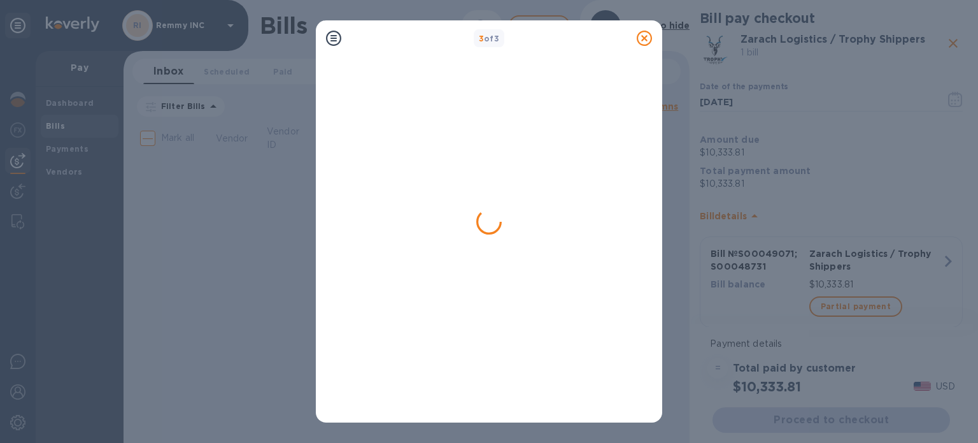
scroll to position [0, 0]
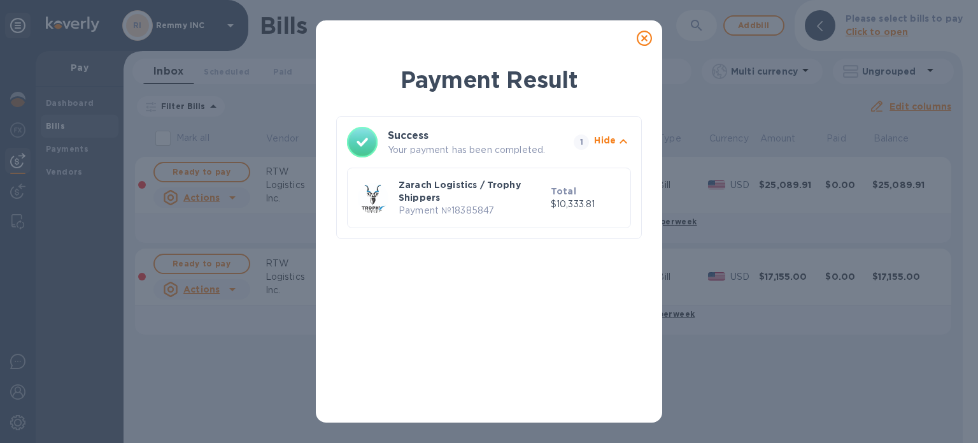
click at [644, 41] on icon at bounding box center [644, 38] width 15 height 15
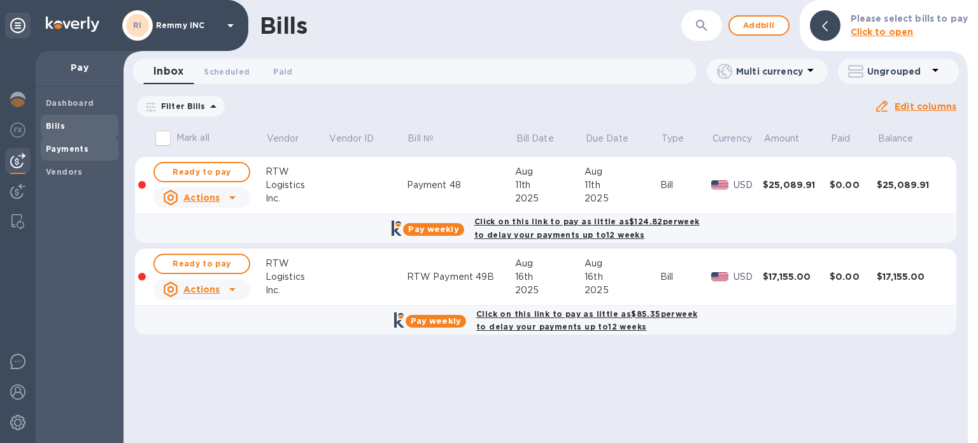
click at [75, 146] on b "Payments" at bounding box center [67, 149] width 43 height 10
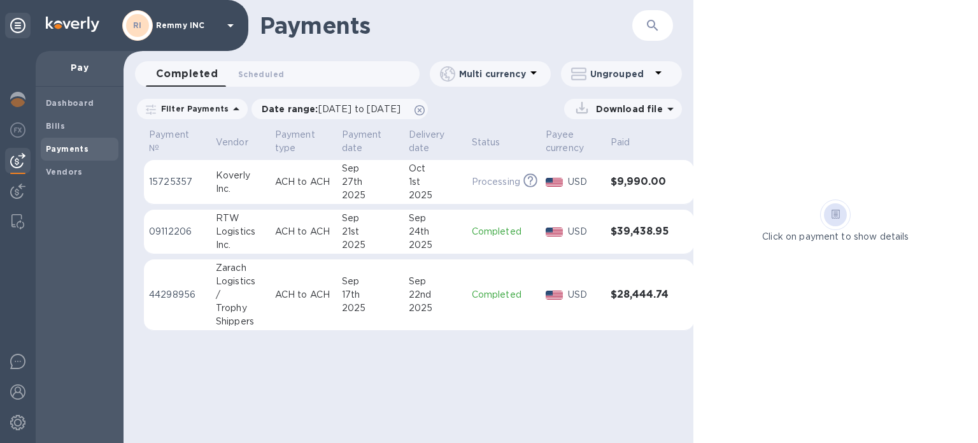
click at [813, 58] on div "Click on payment to show details" at bounding box center [836, 221] width 285 height 443
click at [78, 166] on span "Vendors" at bounding box center [64, 172] width 37 height 13
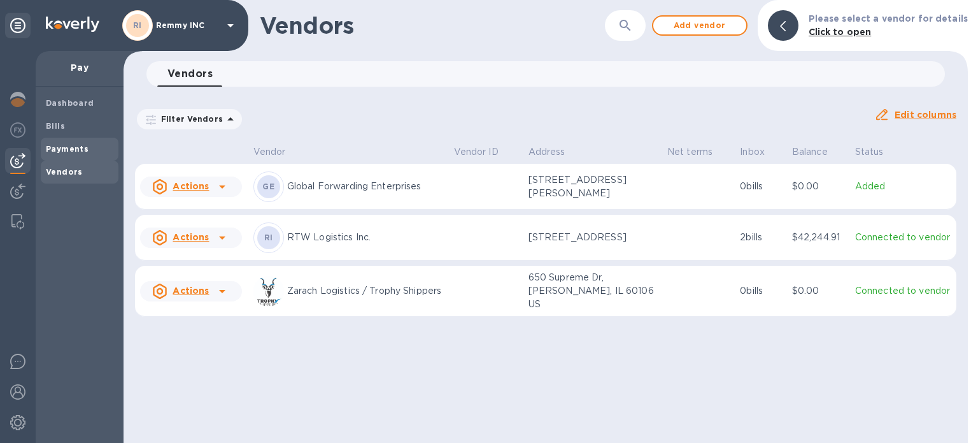
click at [64, 142] on div "Payments" at bounding box center [80, 149] width 78 height 23
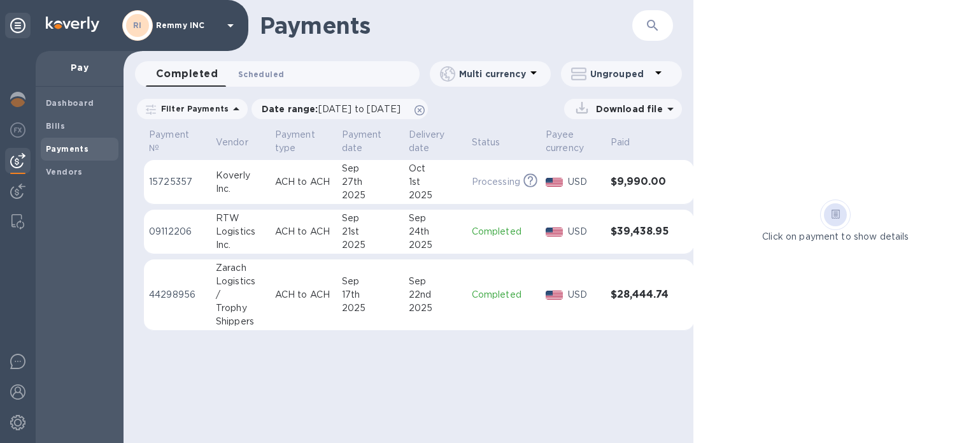
click at [248, 83] on button "Scheduled 0" at bounding box center [261, 73] width 66 height 25
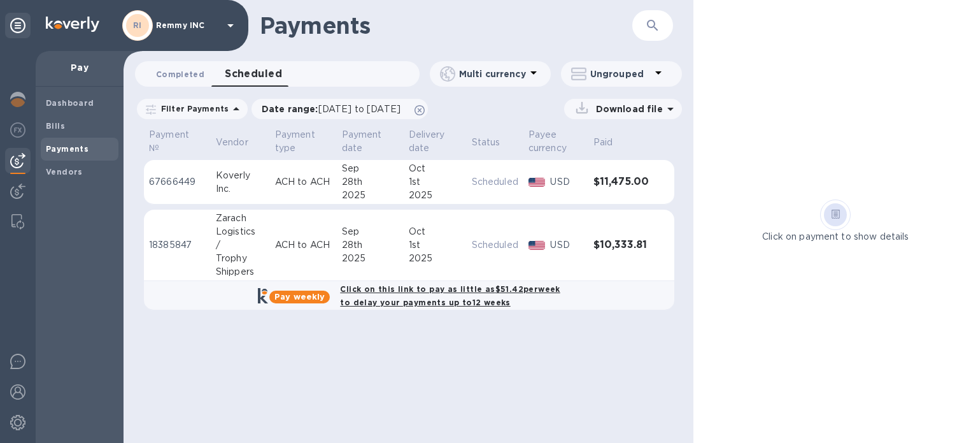
click at [155, 79] on button "Completed 0" at bounding box center [180, 73] width 69 height 25
